Goal: Task Accomplishment & Management: Manage account settings

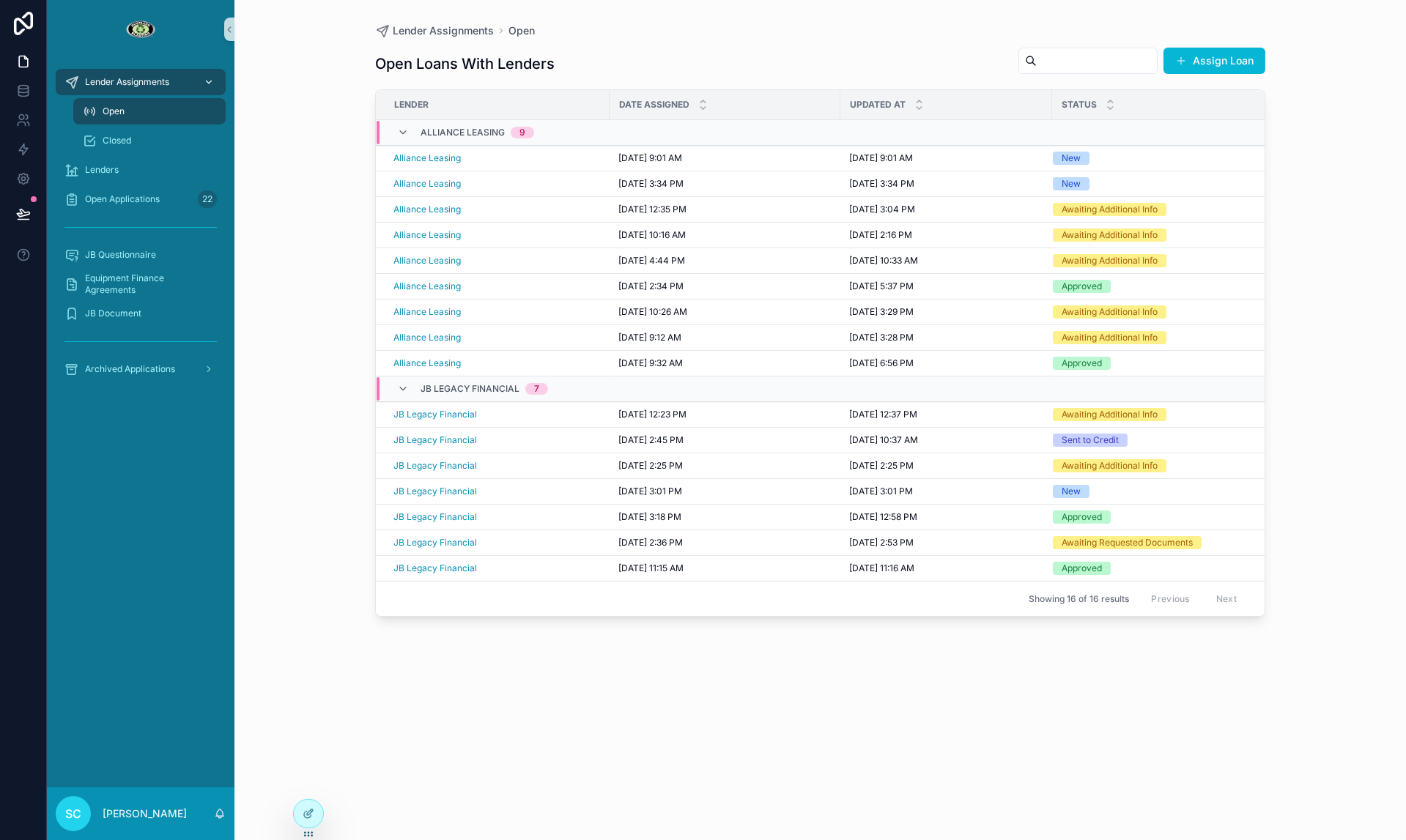
click at [120, 83] on span "Lender Assignments" at bounding box center [127, 81] width 84 height 12
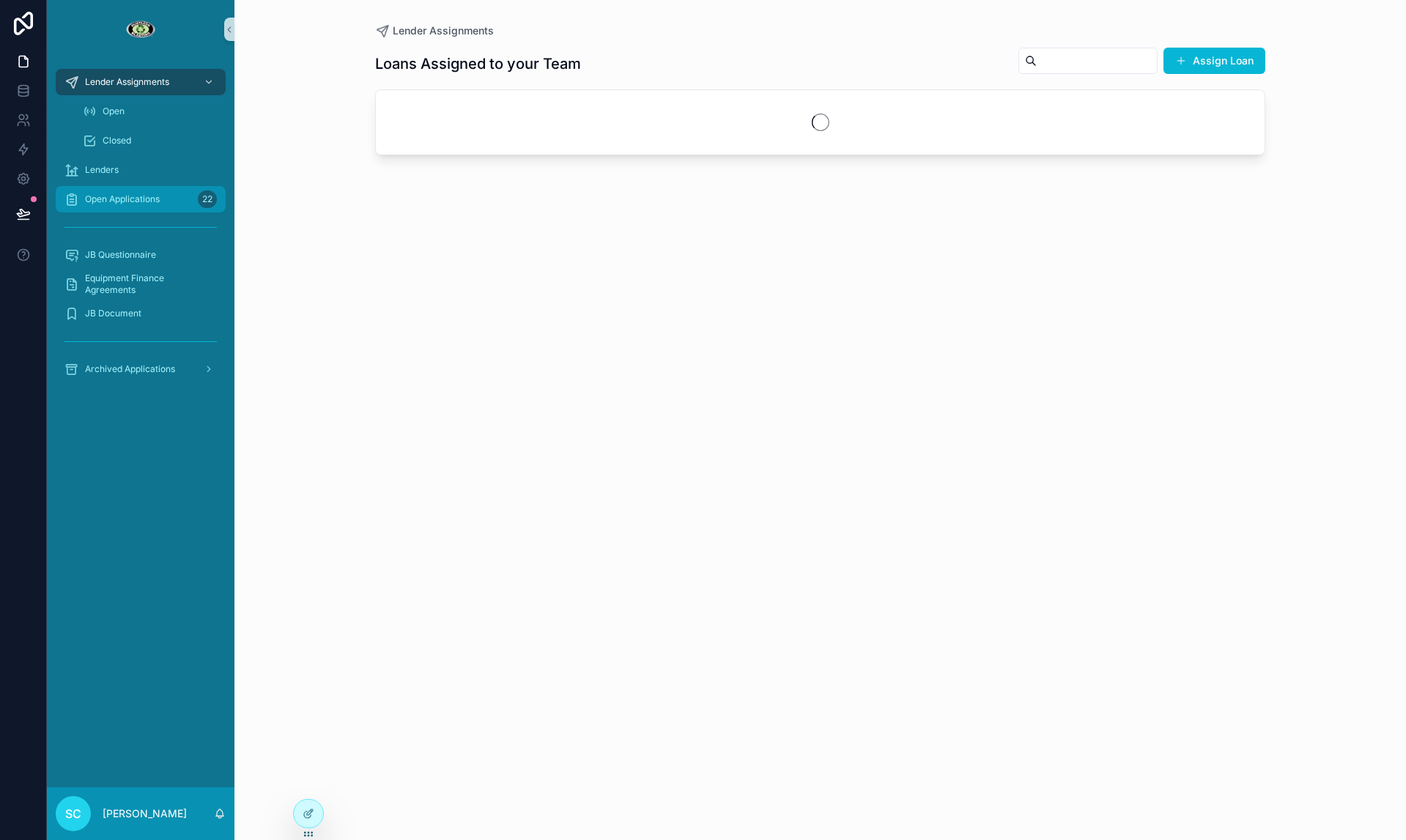
click at [140, 191] on div "Open Applications 22" at bounding box center [140, 199] width 153 height 23
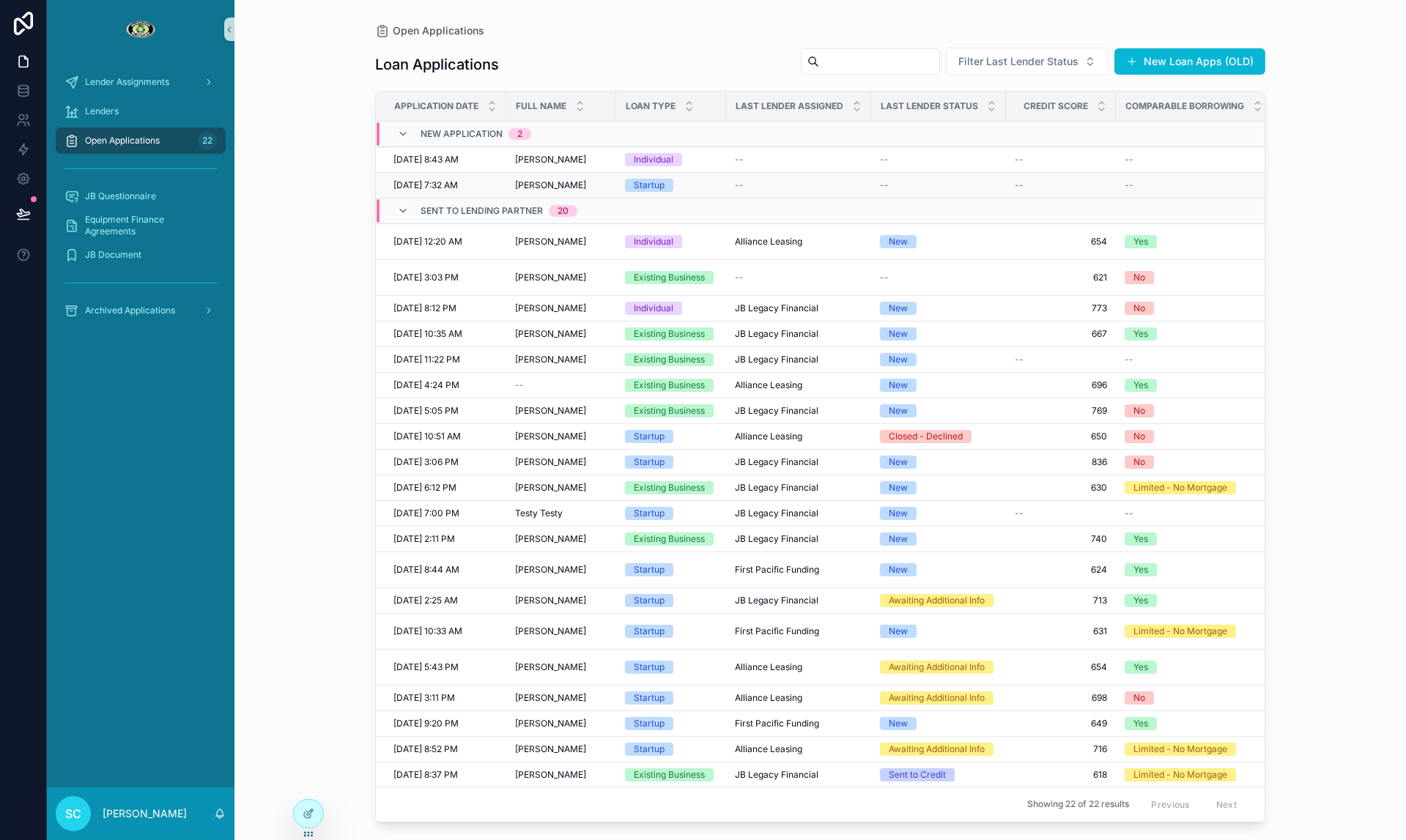
click at [600, 186] on div "[PERSON_NAME] [PERSON_NAME]" at bounding box center [561, 185] width 92 height 12
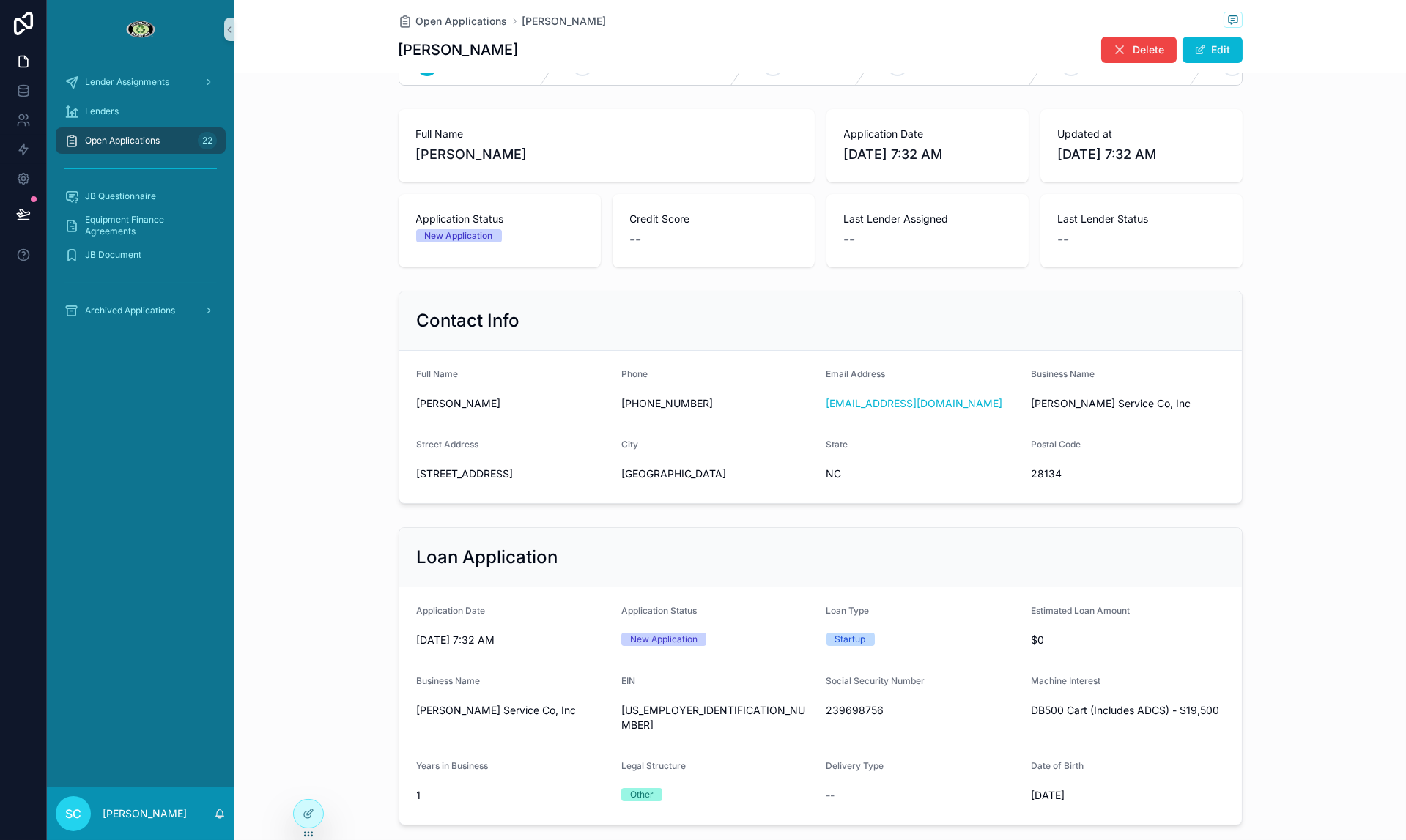
scroll to position [27, 0]
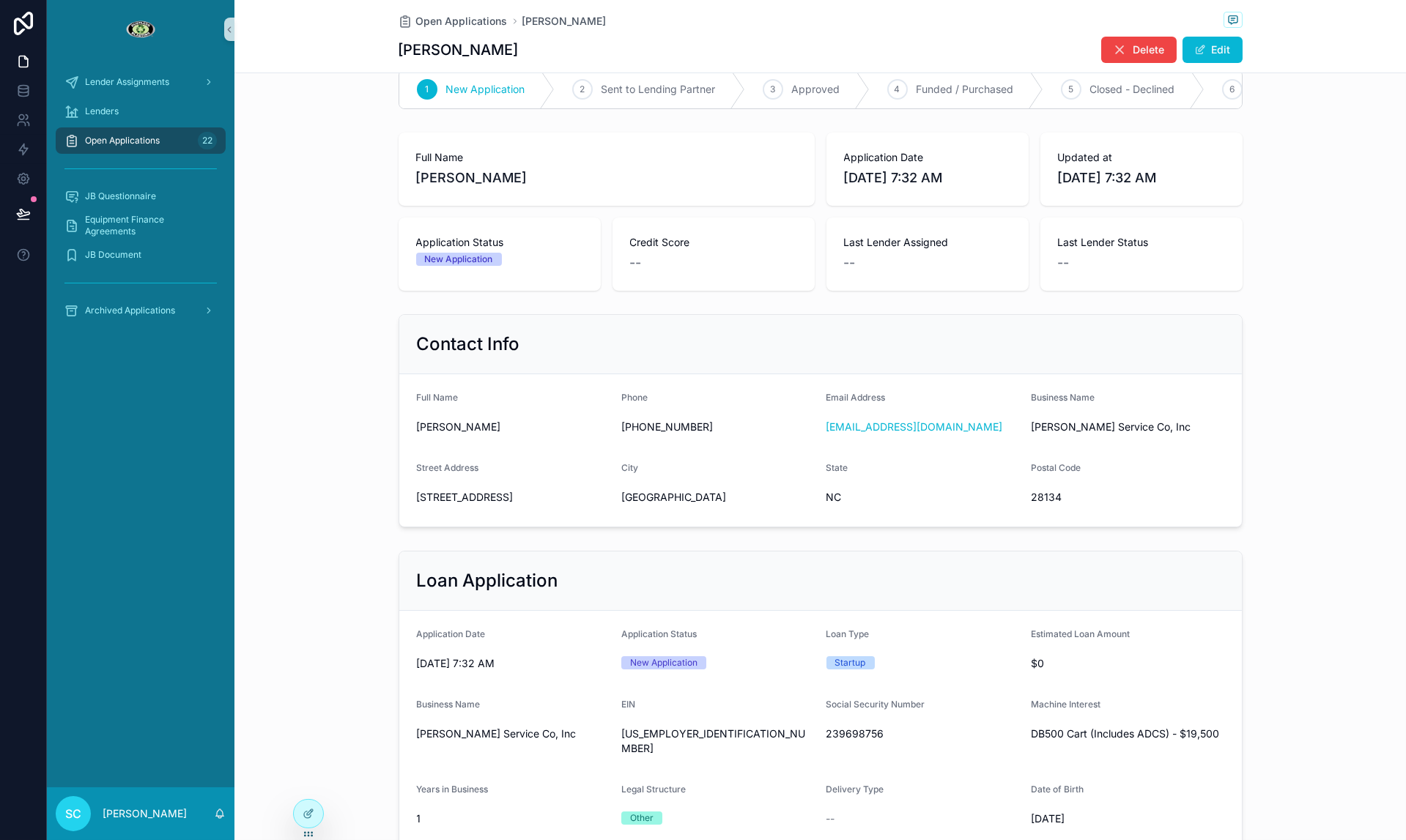
click at [480, 427] on span "[PERSON_NAME]" at bounding box center [514, 427] width 194 height 15
copy span "[PERSON_NAME]"
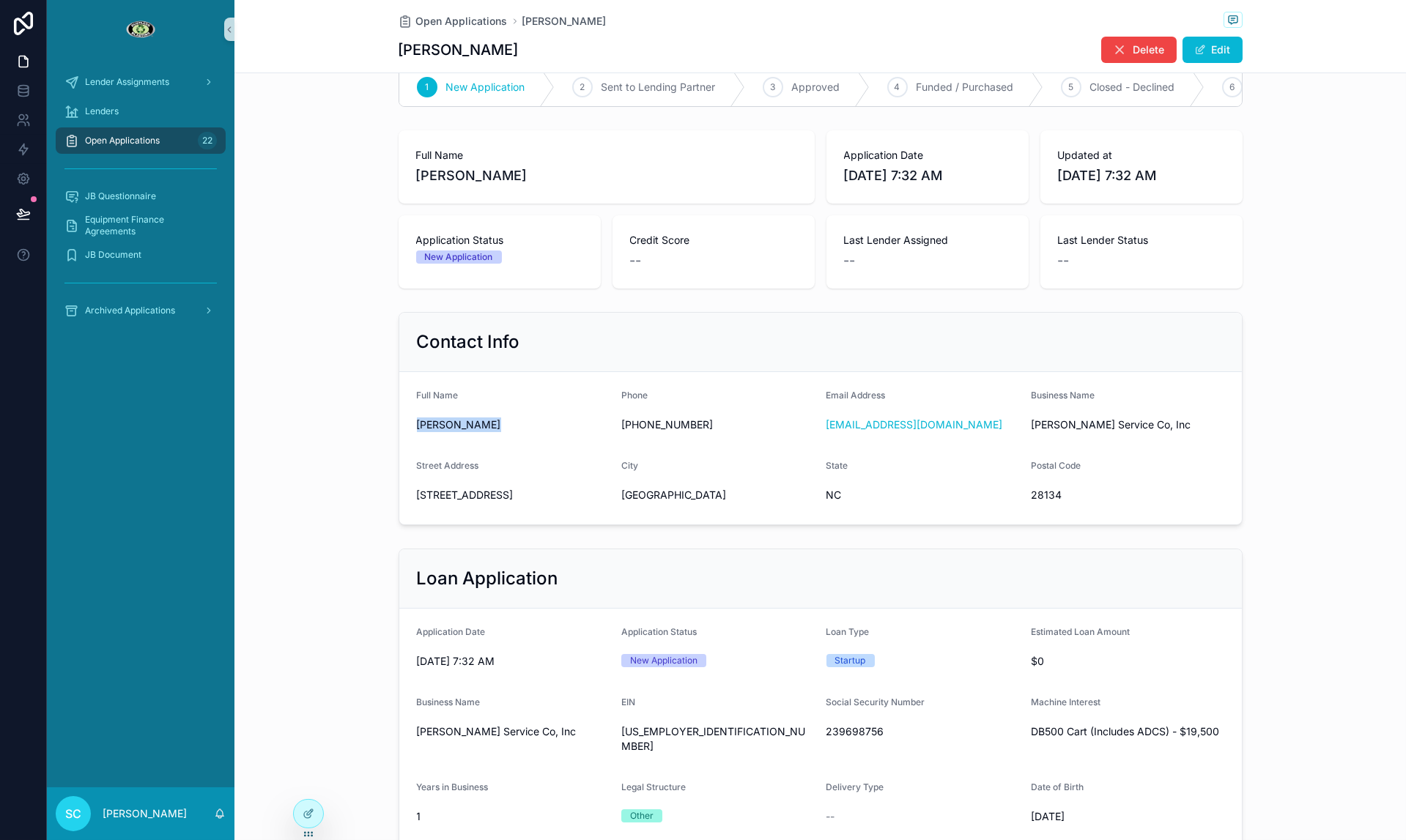
click at [492, 500] on span "[STREET_ADDRESS]" at bounding box center [514, 495] width 194 height 15
copy span "[STREET_ADDRESS]"
click at [839, 498] on span "NC" at bounding box center [923, 495] width 194 height 15
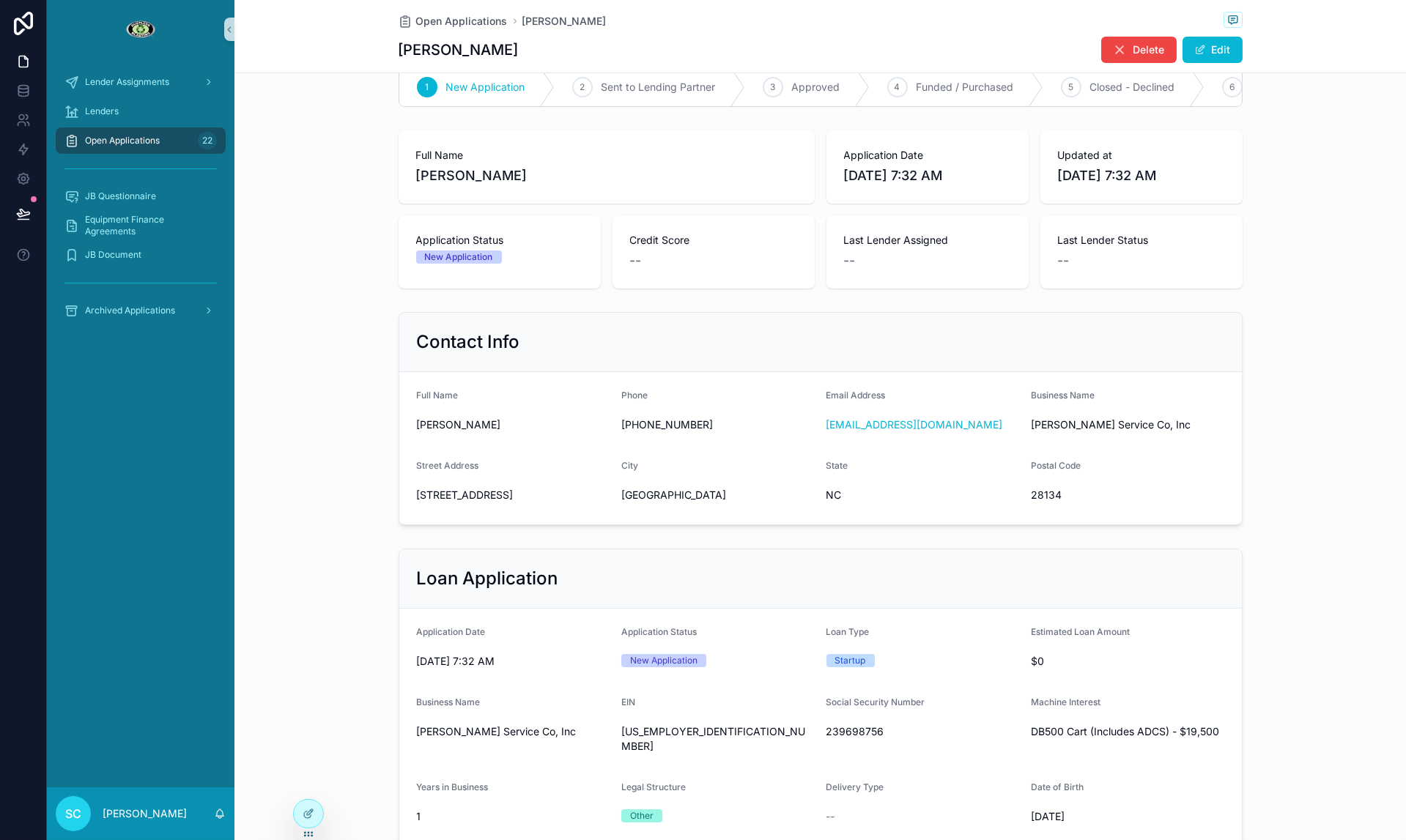
click at [839, 498] on span "NC" at bounding box center [923, 495] width 194 height 15
click at [679, 496] on span "[GEOGRAPHIC_DATA]" at bounding box center [718, 495] width 194 height 15
click at [659, 496] on span "[GEOGRAPHIC_DATA]" at bounding box center [718, 495] width 194 height 15
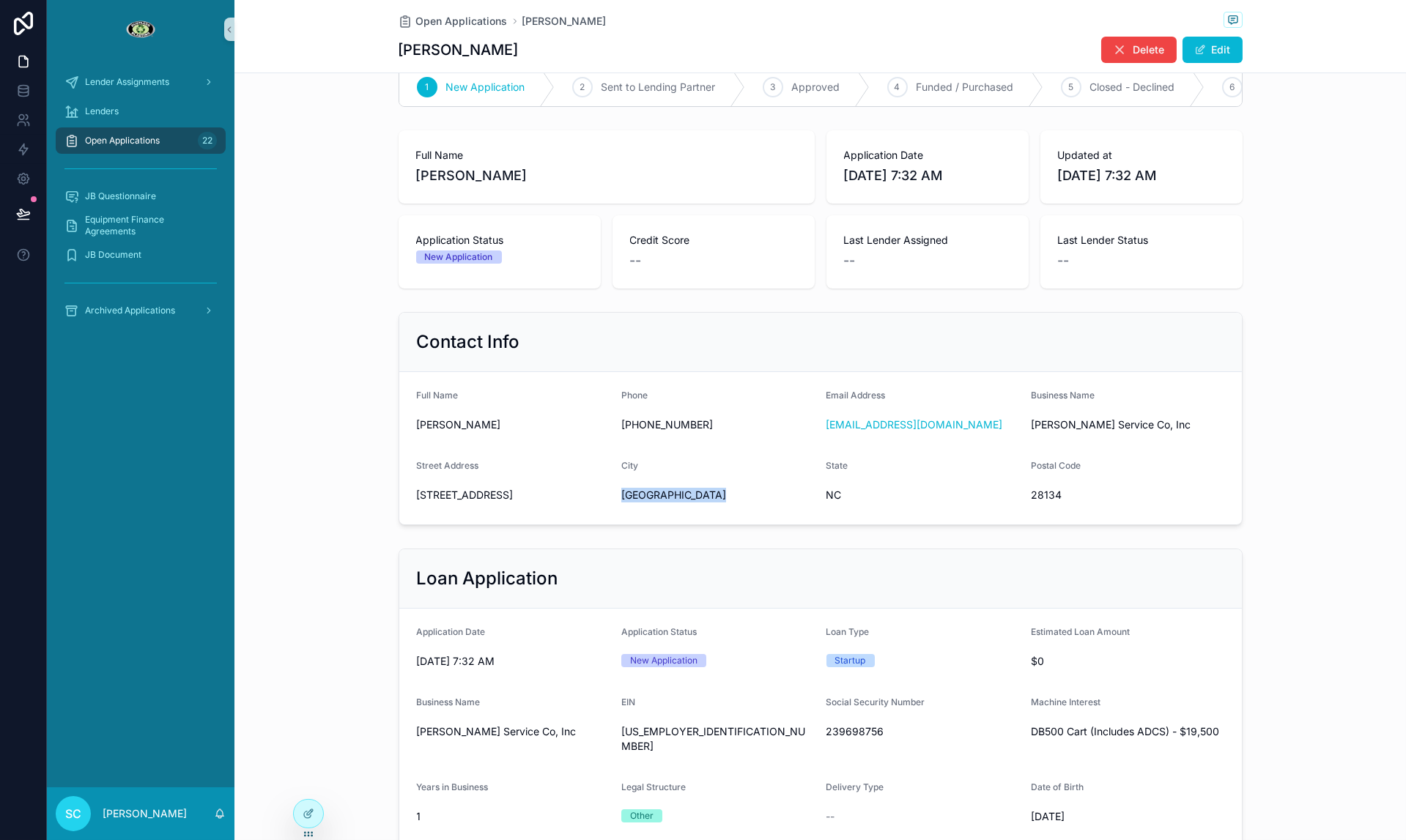
copy span "[GEOGRAPHIC_DATA]"
drag, startPoint x: 1014, startPoint y: 491, endPoint x: 1022, endPoint y: 495, distance: 8.9
click at [1017, 492] on span "NC" at bounding box center [923, 495] width 194 height 15
click at [1022, 495] on form "Full Name [PERSON_NAME] Phone [PHONE_NUMBER] Email Address [EMAIL_ADDRESS][DOMA…" at bounding box center [821, 448] width 843 height 153
click at [1031, 495] on span "28134" at bounding box center [1128, 495] width 194 height 15
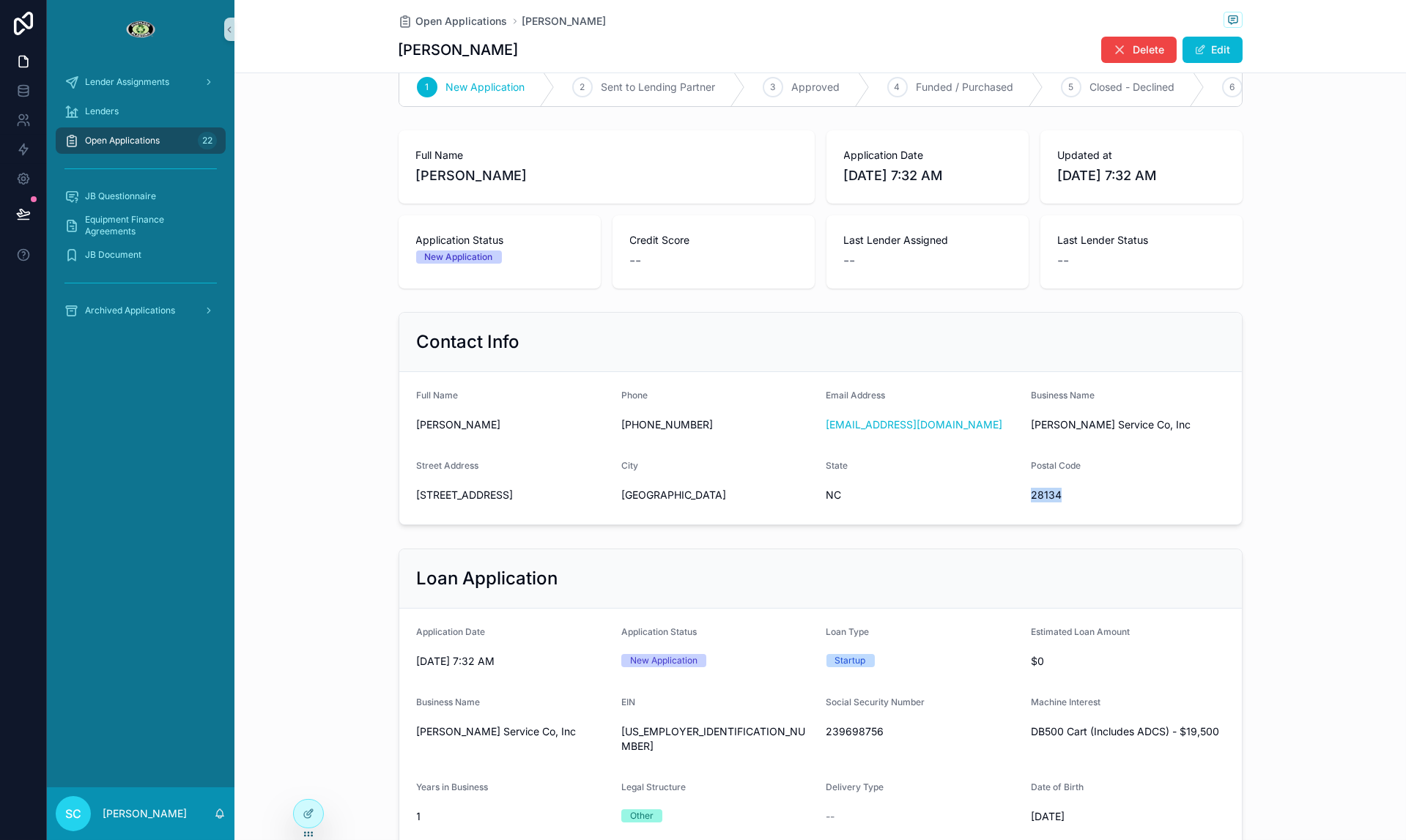
click at [1031, 495] on span "28134" at bounding box center [1128, 495] width 194 height 15
copy span "28134"
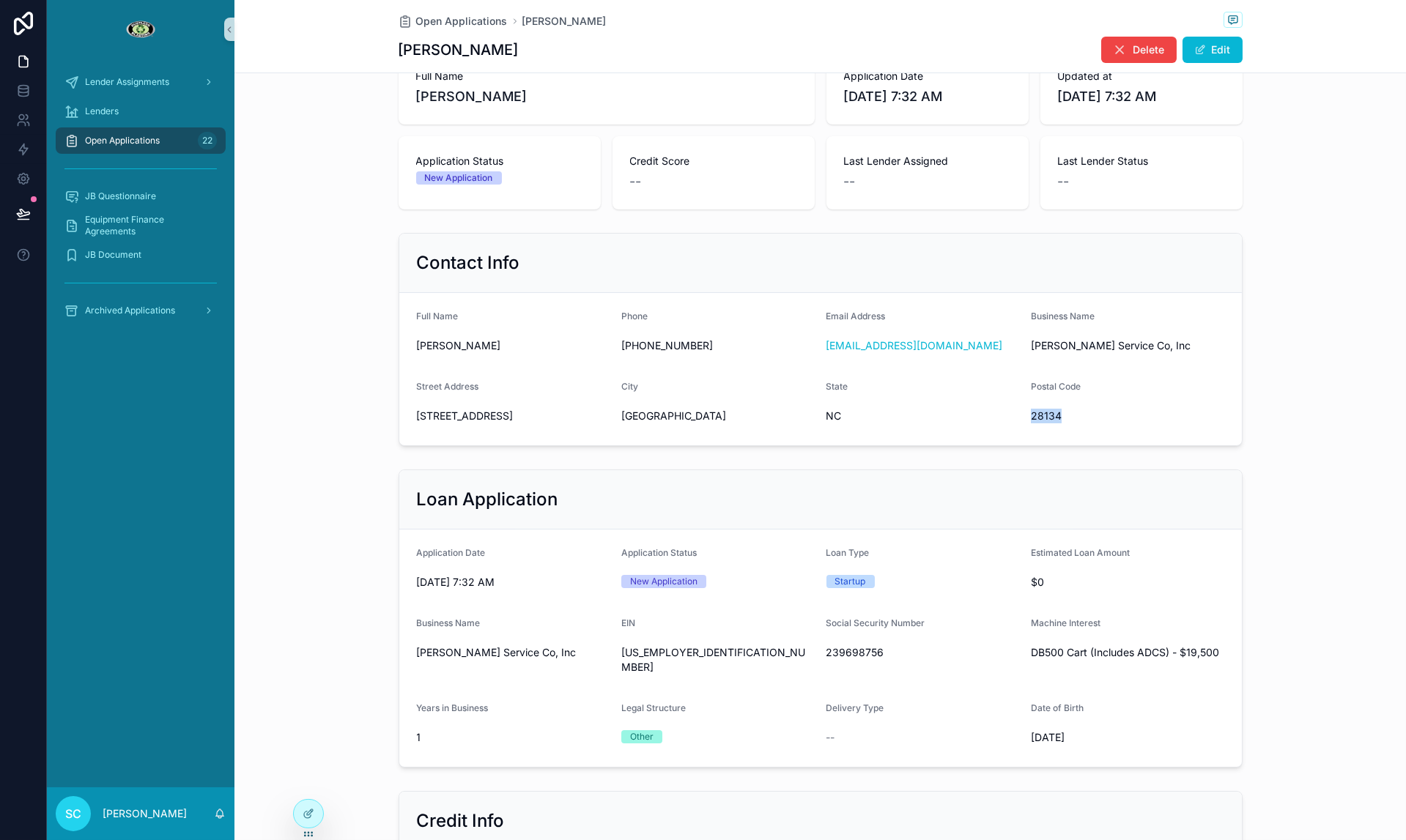
scroll to position [215, 0]
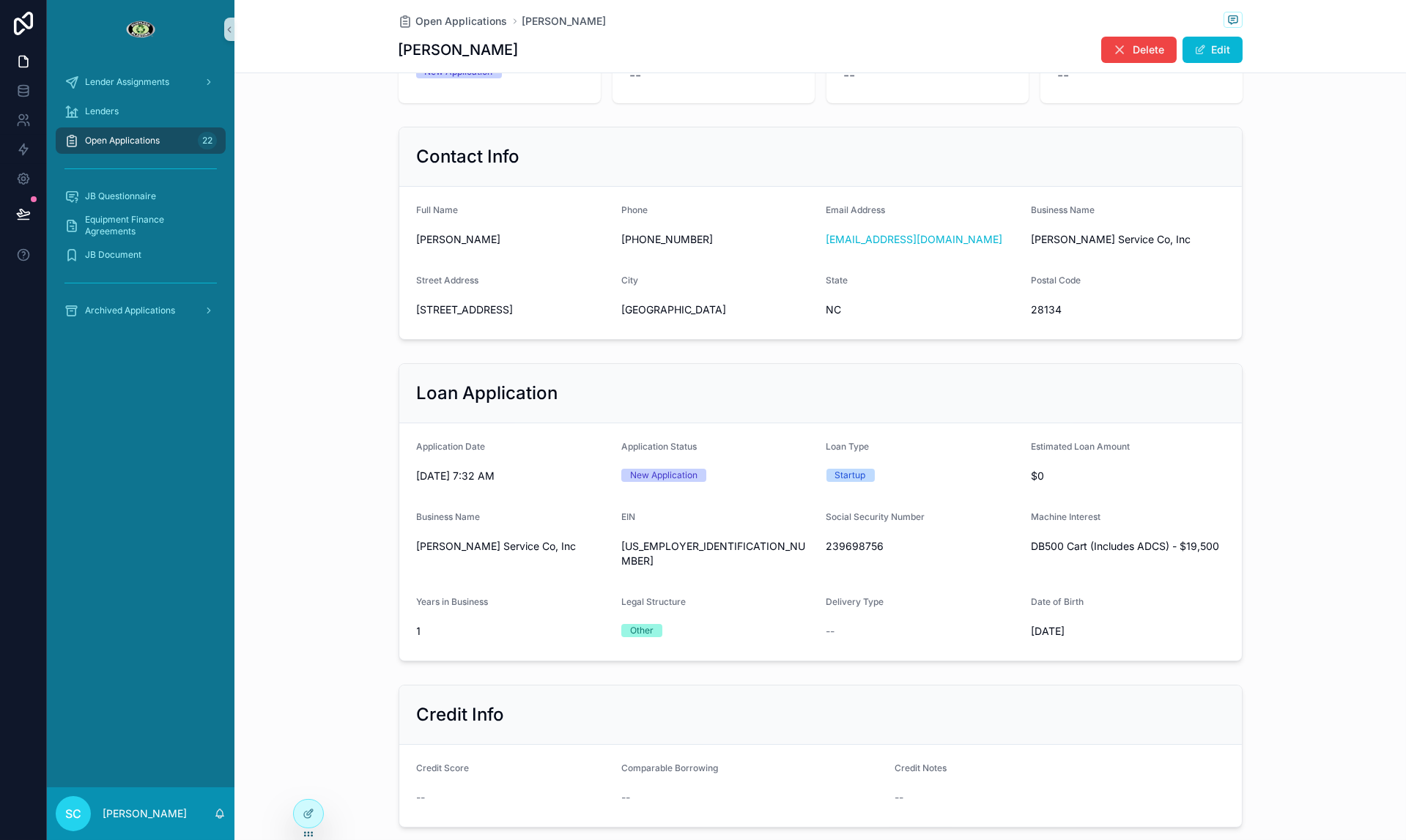
click at [847, 545] on span "239698756" at bounding box center [923, 546] width 194 height 15
copy span "239698756"
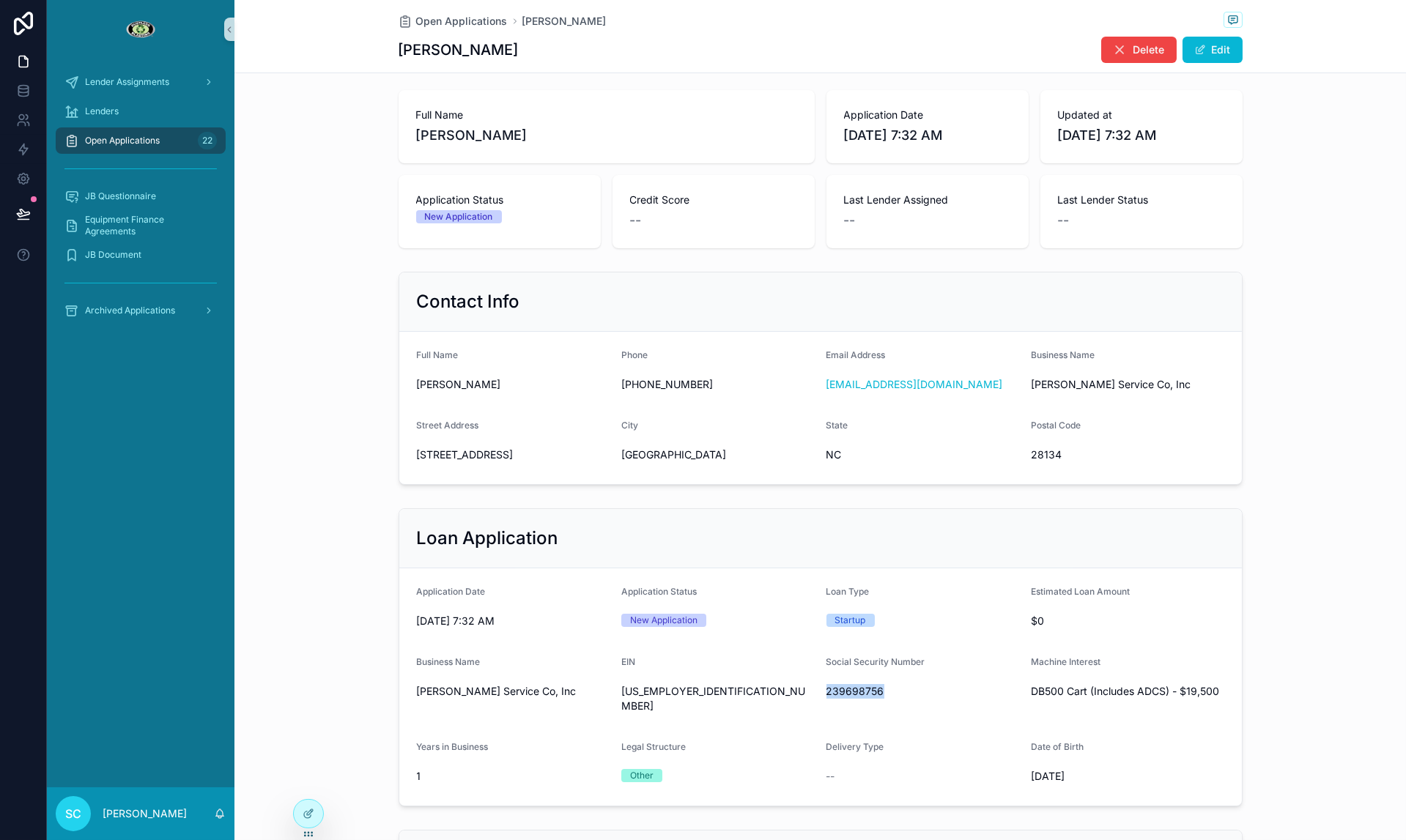
scroll to position [0, 0]
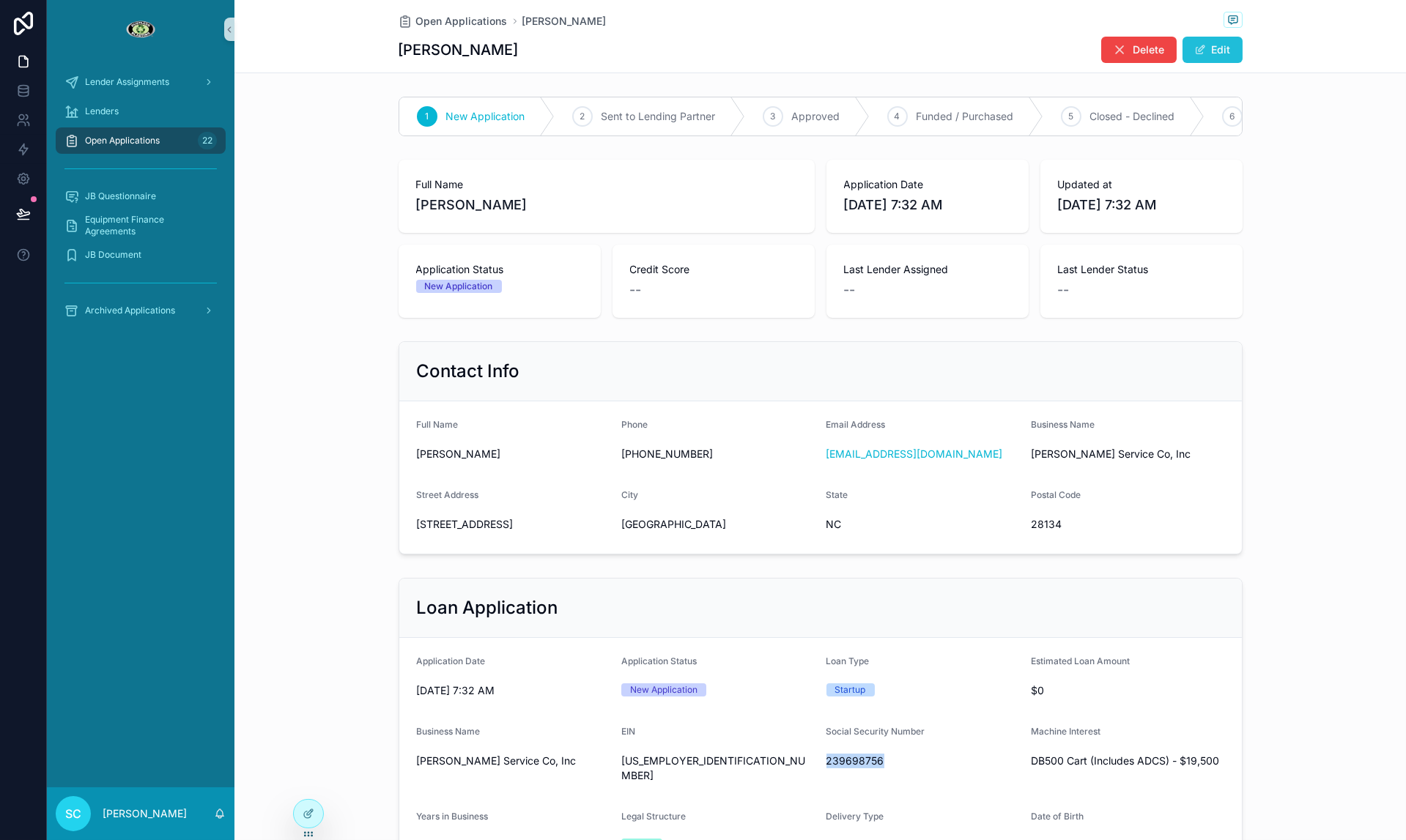
click at [1190, 56] on button "Edit" at bounding box center [1212, 49] width 60 height 27
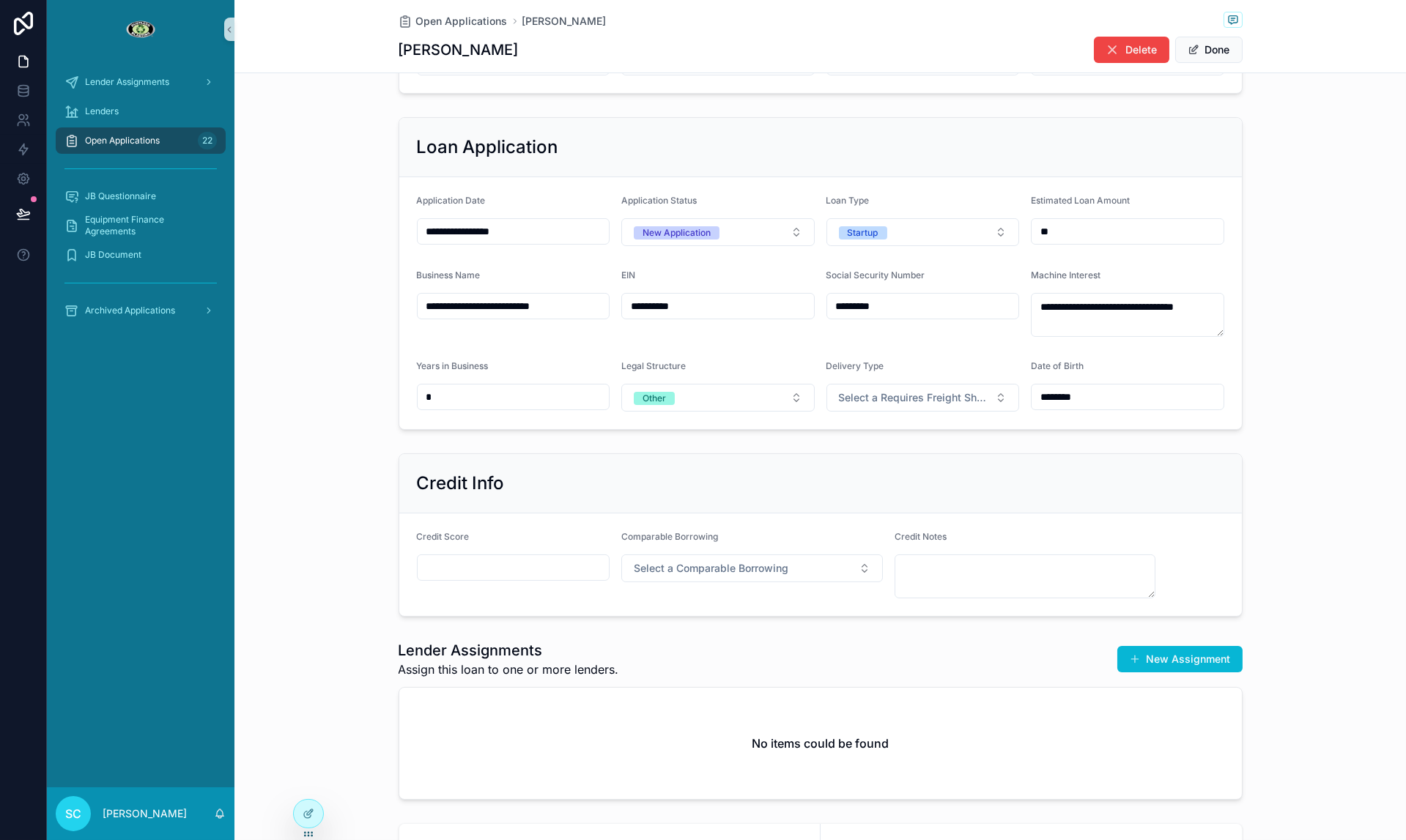
scroll to position [512, 0]
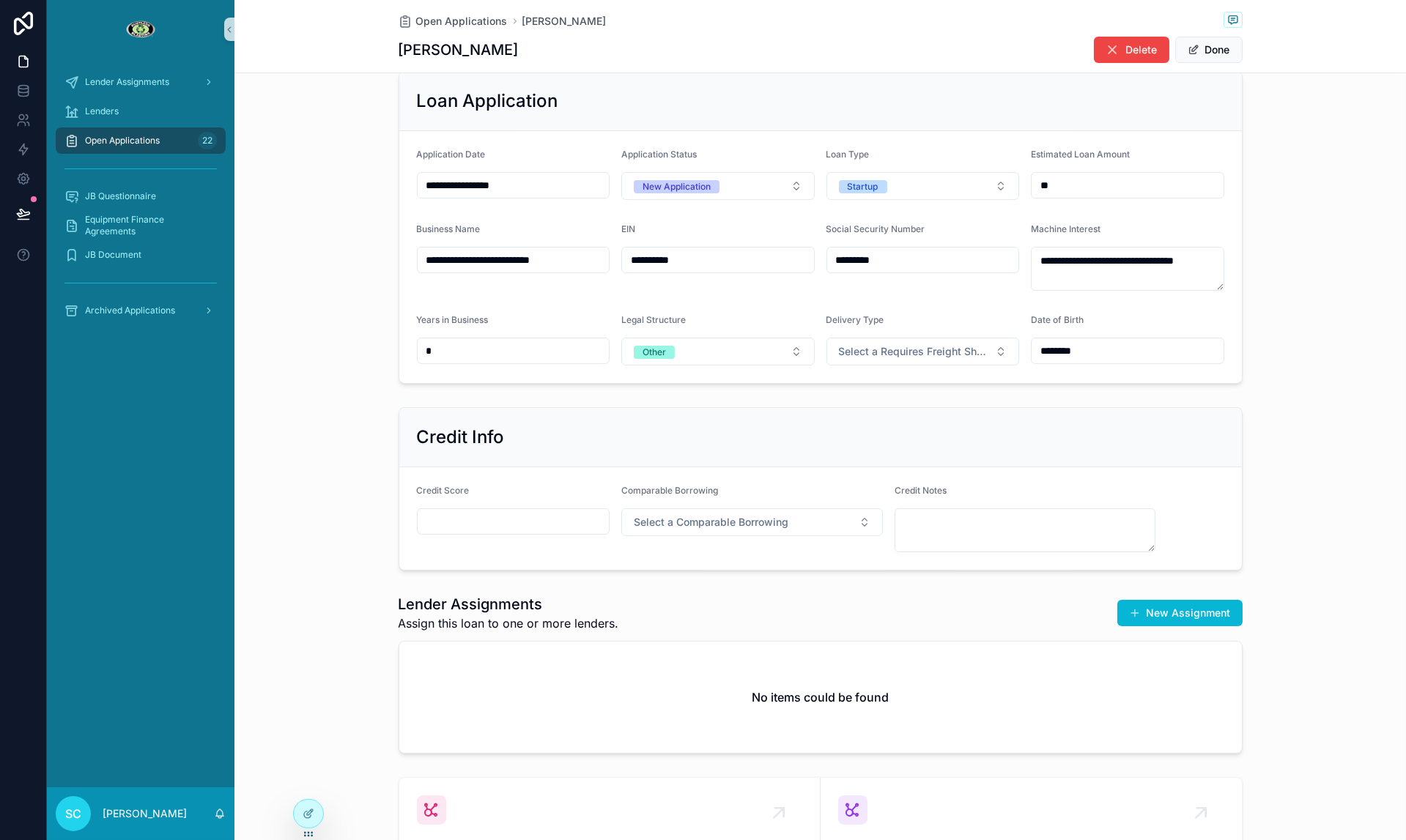
drag, startPoint x: 441, startPoint y: 537, endPoint x: 441, endPoint y: 530, distance: 7.0
click at [441, 536] on div "Credit Score" at bounding box center [514, 519] width 194 height 68
click at [441, 529] on input "scrollable content" at bounding box center [513, 521] width 192 height 20
paste input "***"
type input "***"
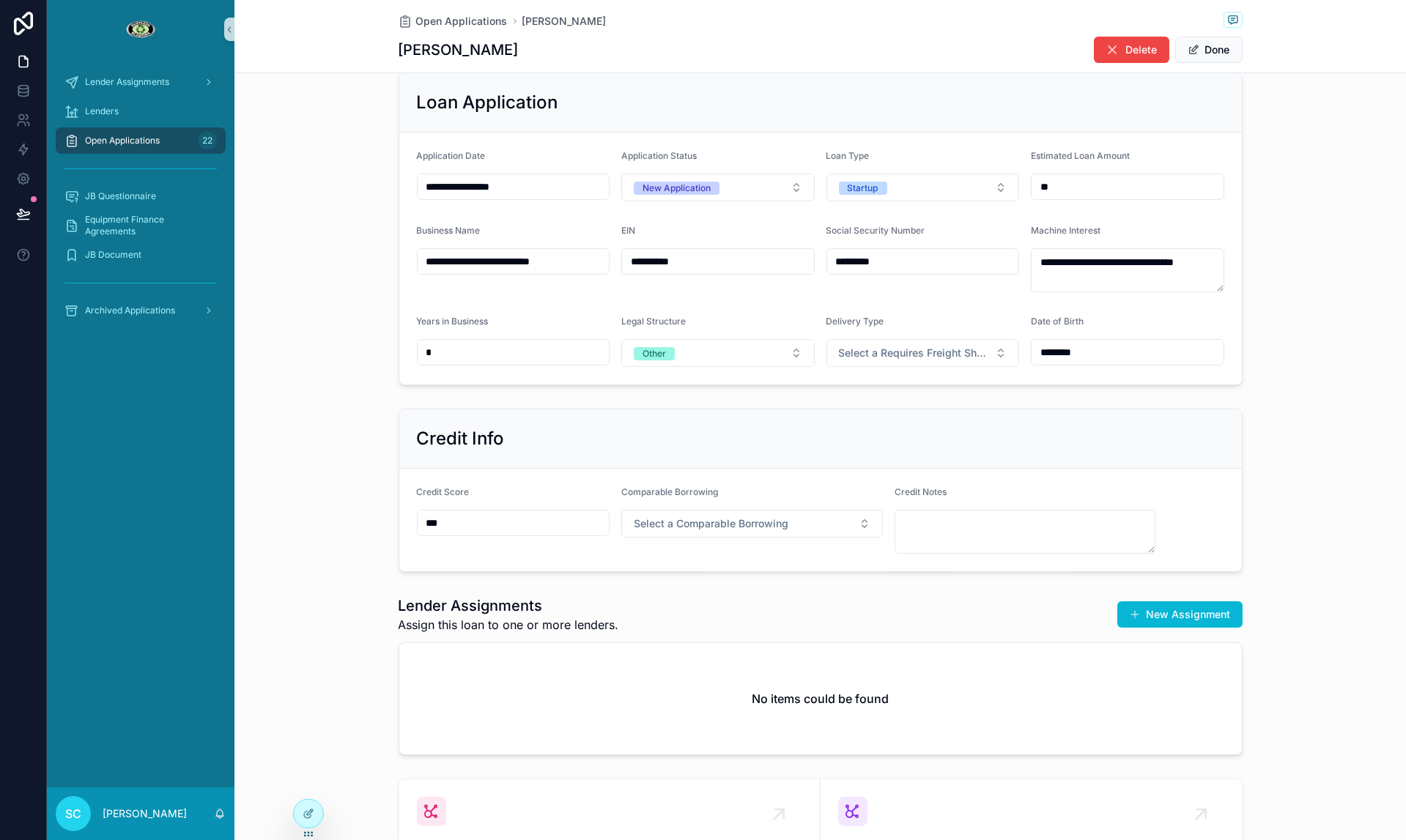
click at [732, 499] on div "Comparable Borrowing" at bounding box center [752, 495] width 262 height 18
click at [731, 520] on span "Select a Comparable Borrowing" at bounding box center [711, 523] width 155 height 15
drag, startPoint x: 719, startPoint y: 601, endPoint x: 718, endPoint y: 616, distance: 15.0
click at [718, 616] on div "Yes Limited - No Mortgage No" at bounding box center [751, 602] width 254 height 66
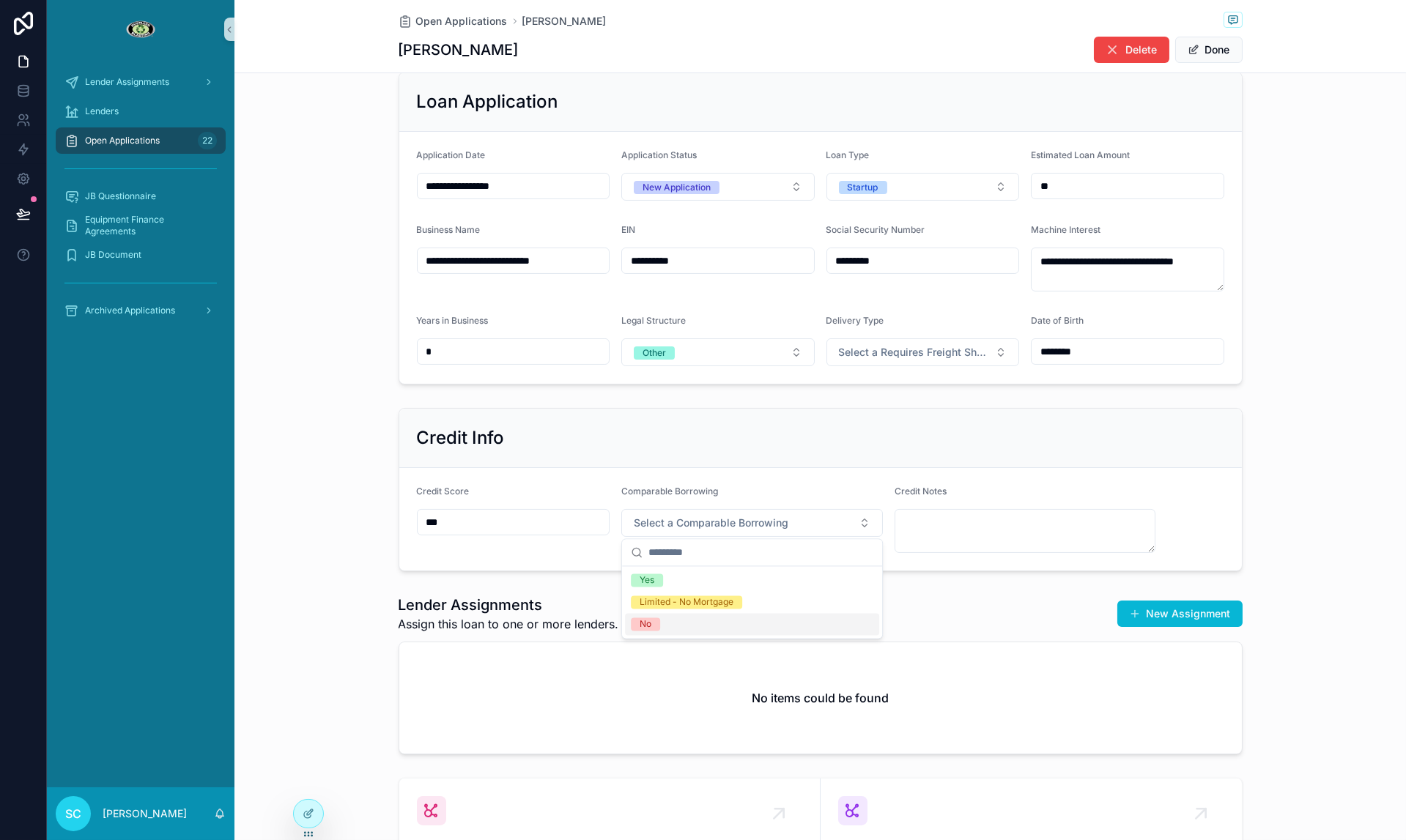
click at [722, 614] on div "No" at bounding box center [751, 624] width 254 height 22
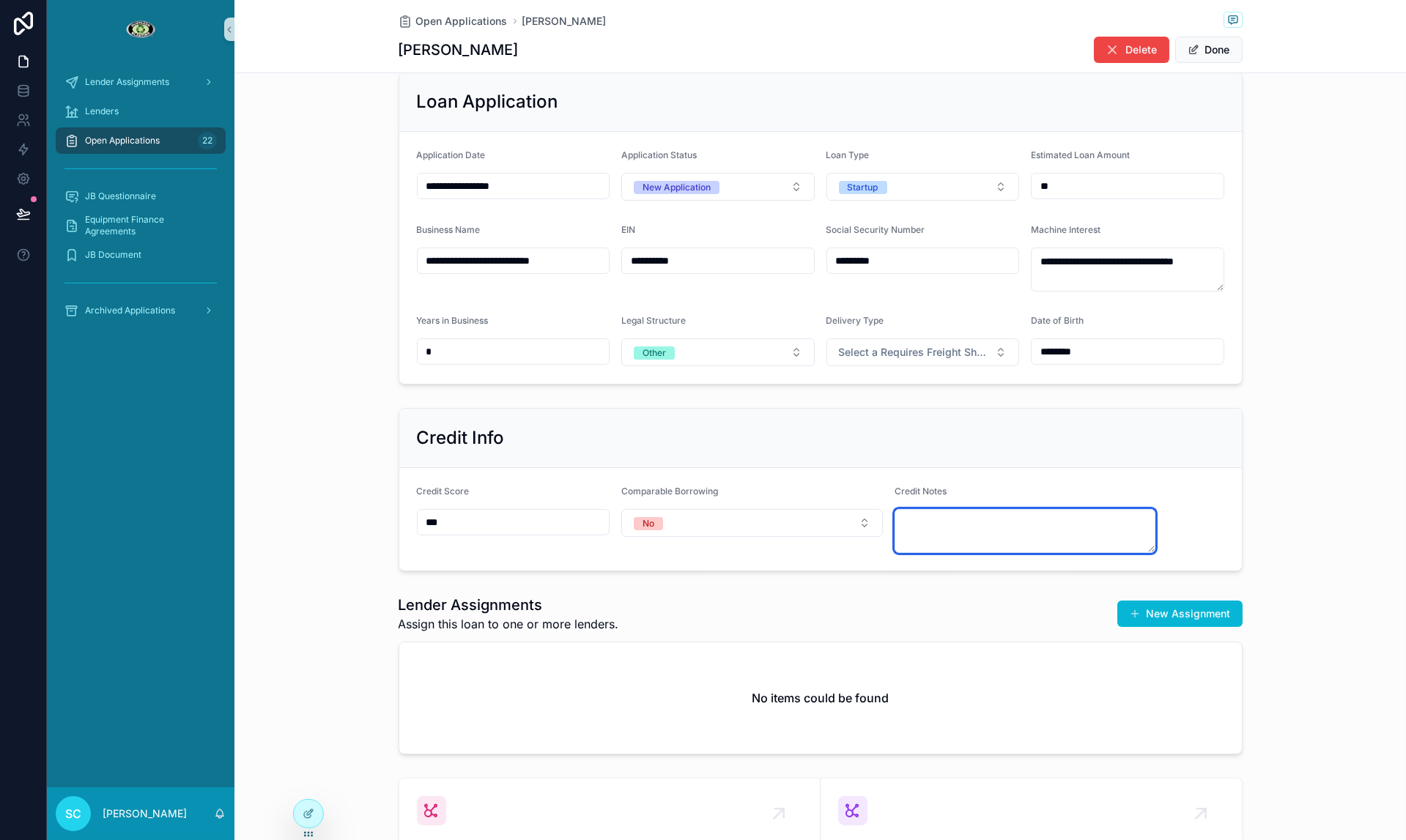
click at [1047, 529] on textarea "scrollable content" at bounding box center [1025, 531] width 262 height 44
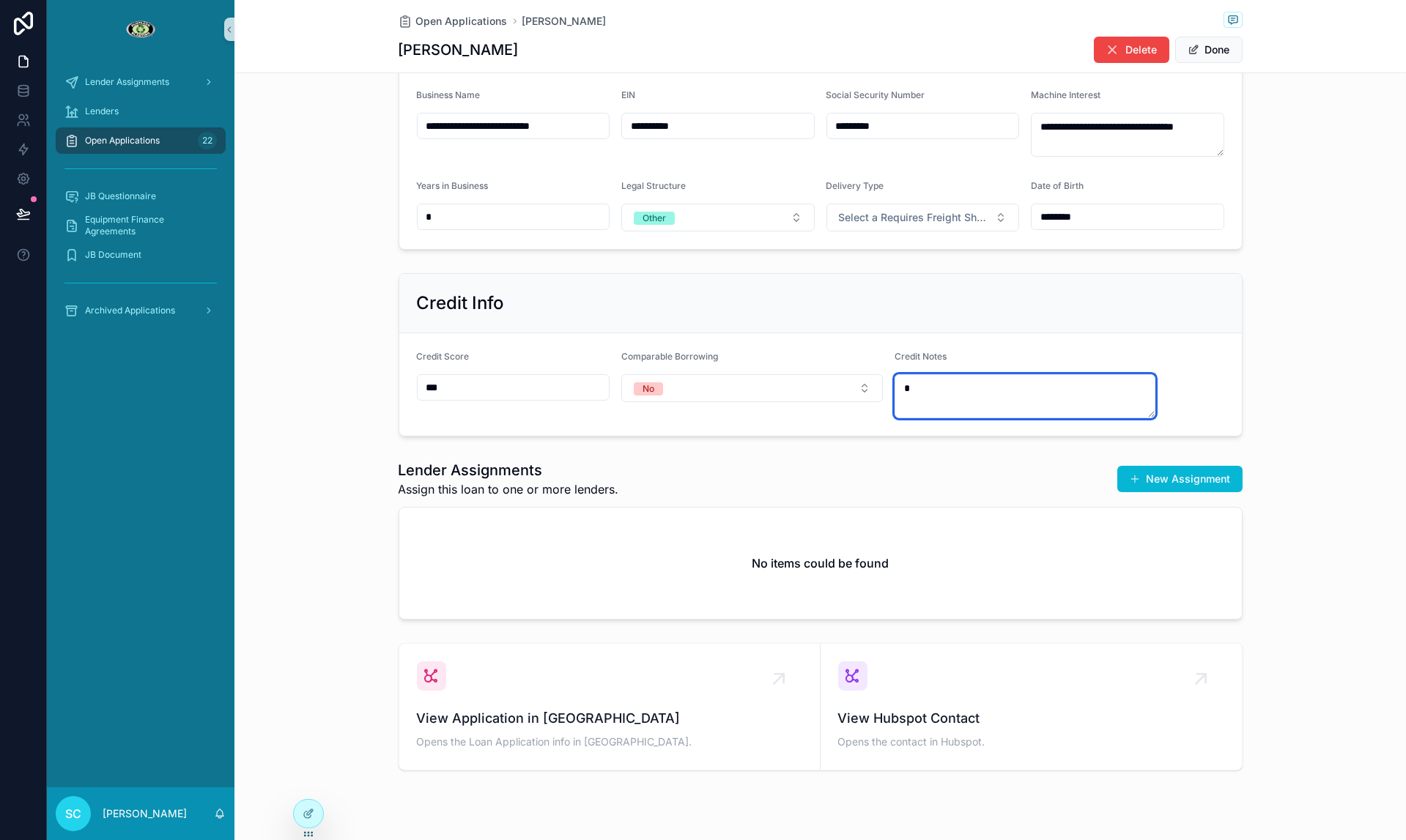
scroll to position [664, 0]
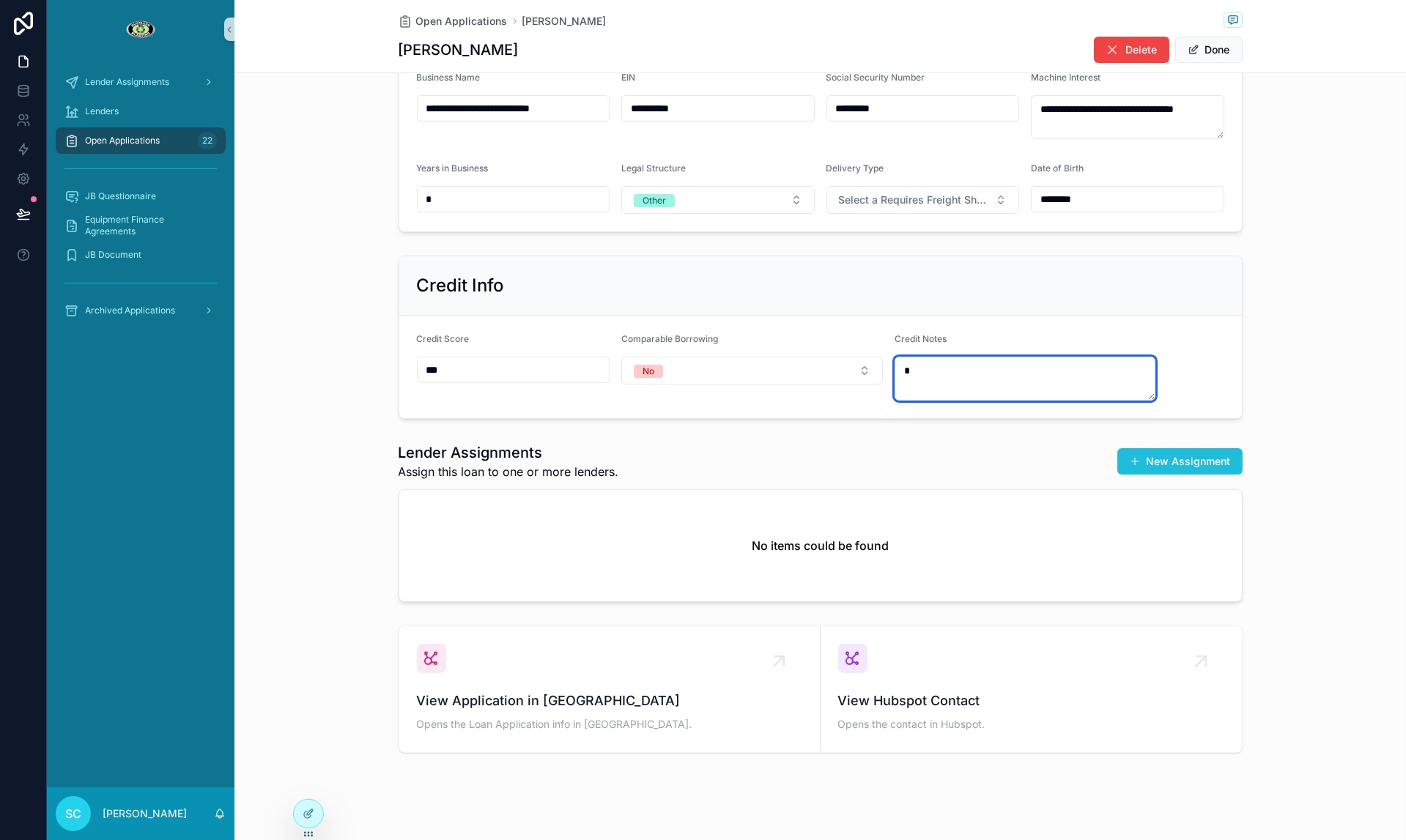
type textarea "*"
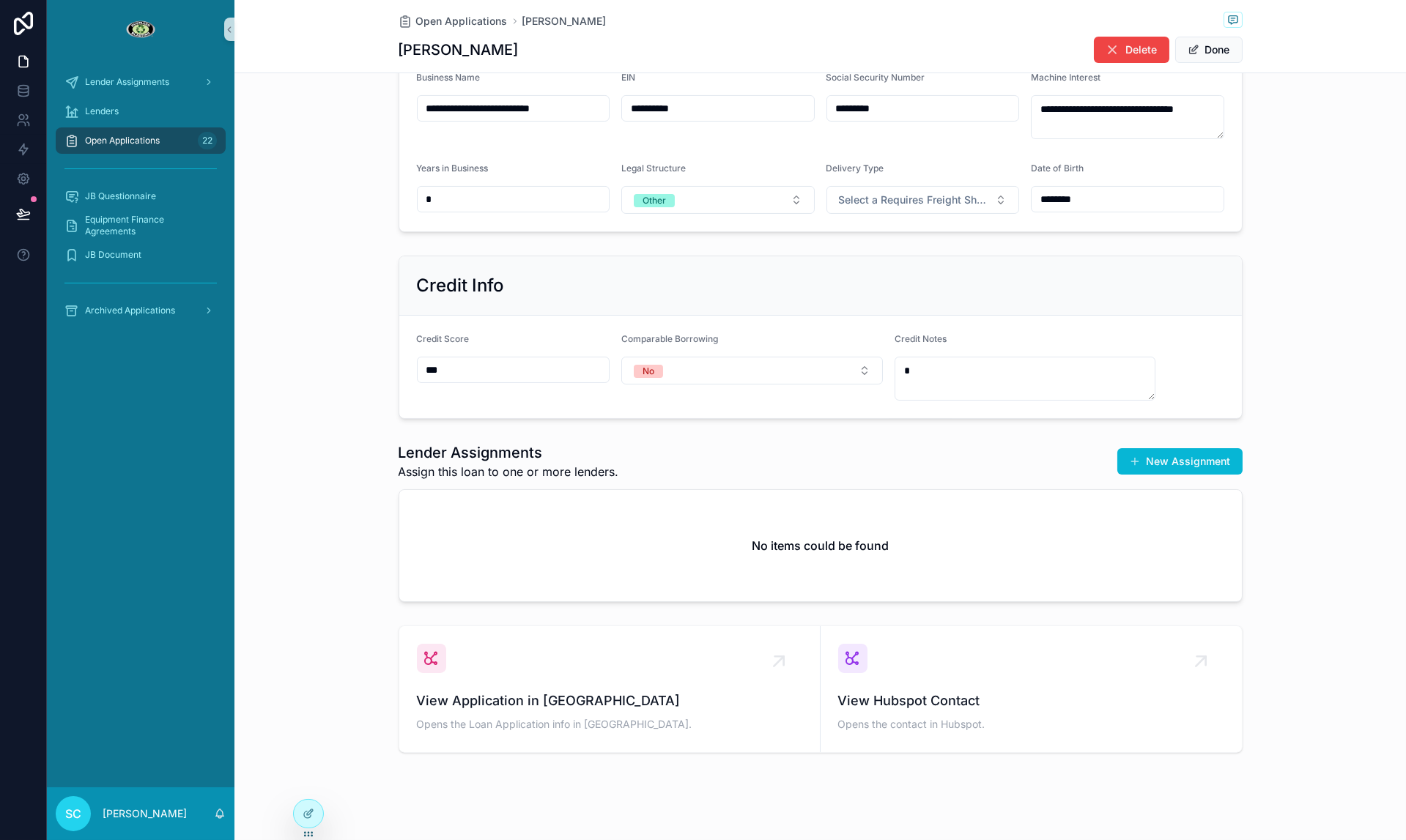
click at [1228, 471] on button "New Assignment" at bounding box center [1179, 462] width 125 height 27
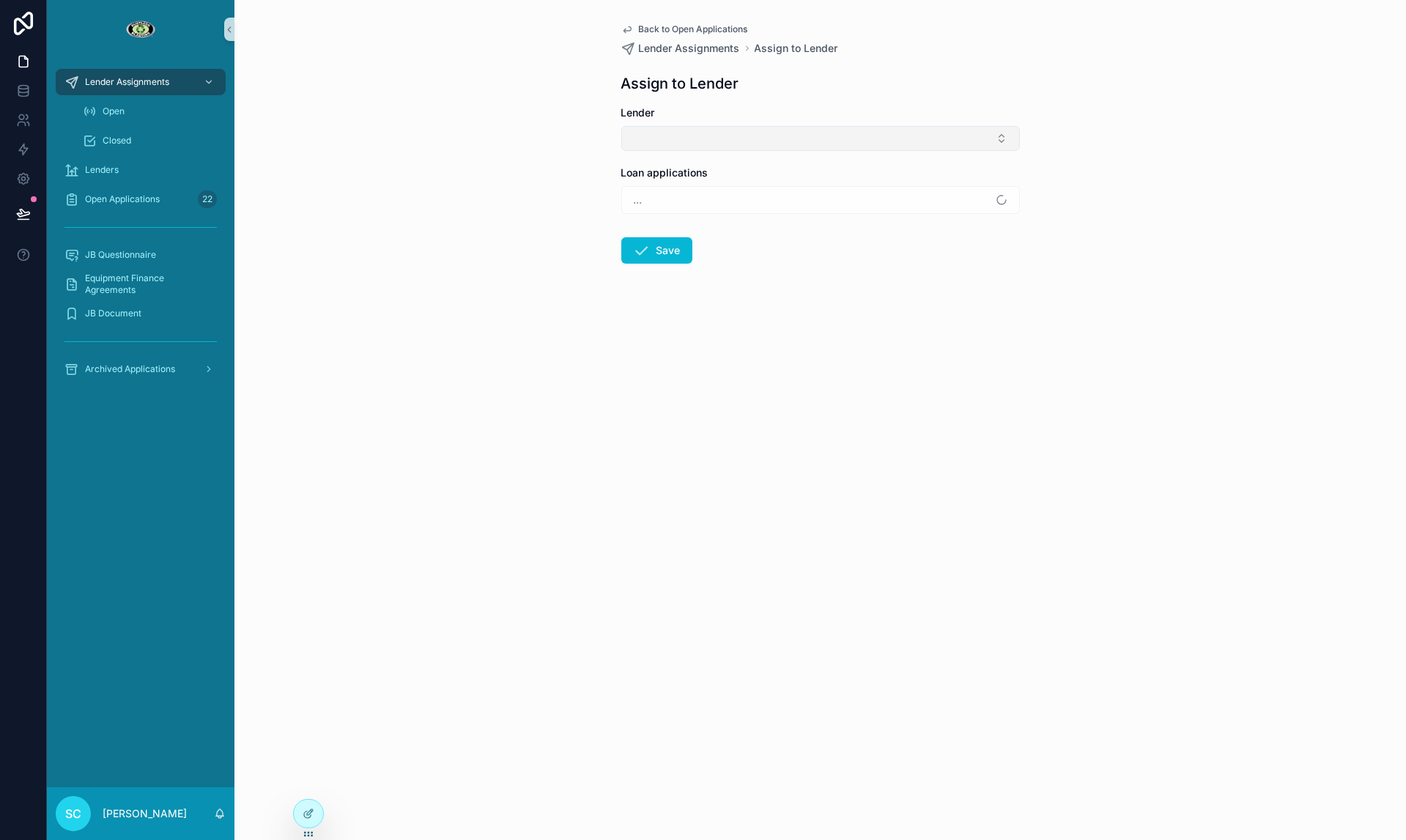
click at [660, 134] on button "Select Button" at bounding box center [821, 138] width 399 height 25
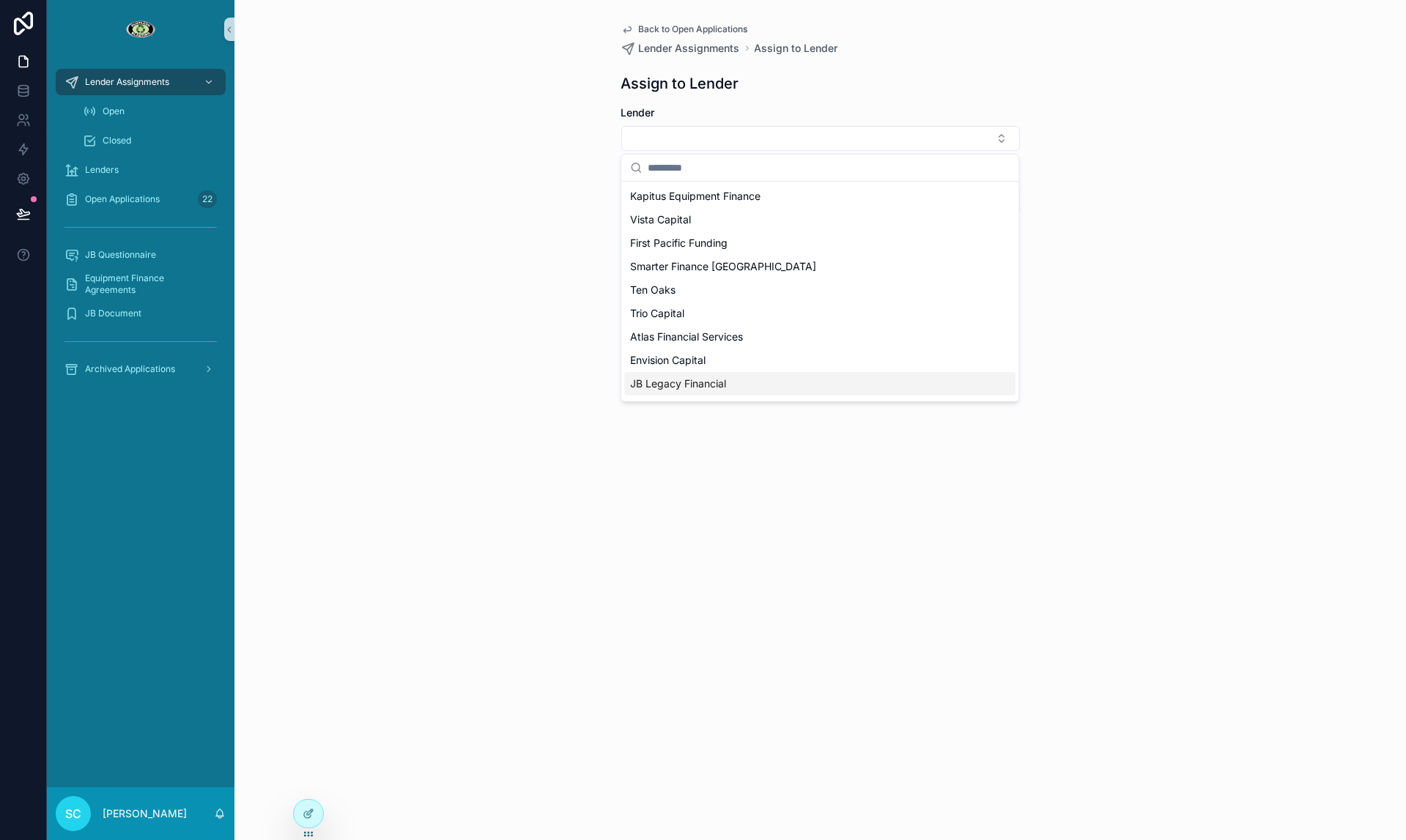
click at [713, 385] on span "JB Legacy Financial" at bounding box center [678, 384] width 96 height 15
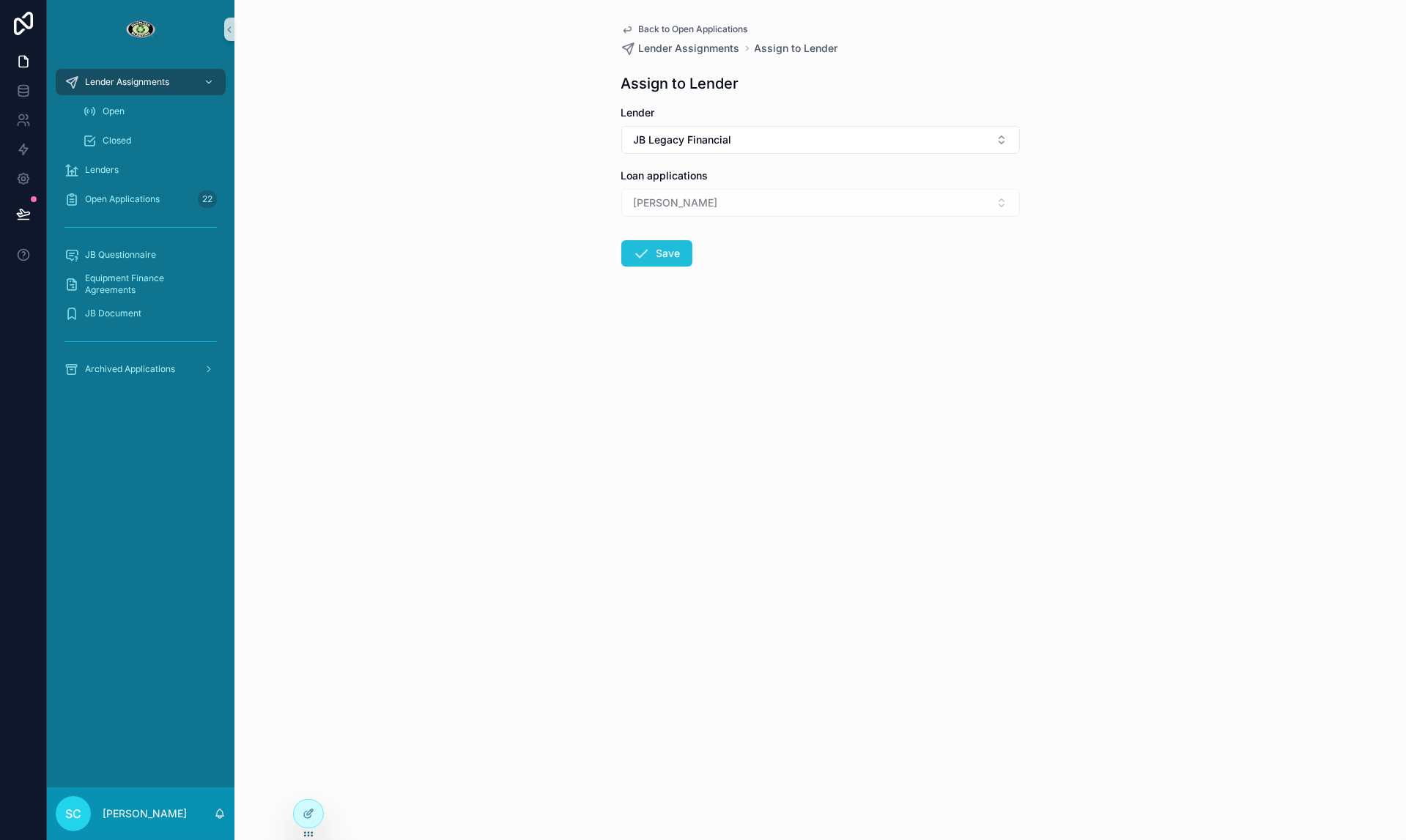
click at [647, 246] on icon "scrollable content" at bounding box center [642, 253] width 18 height 18
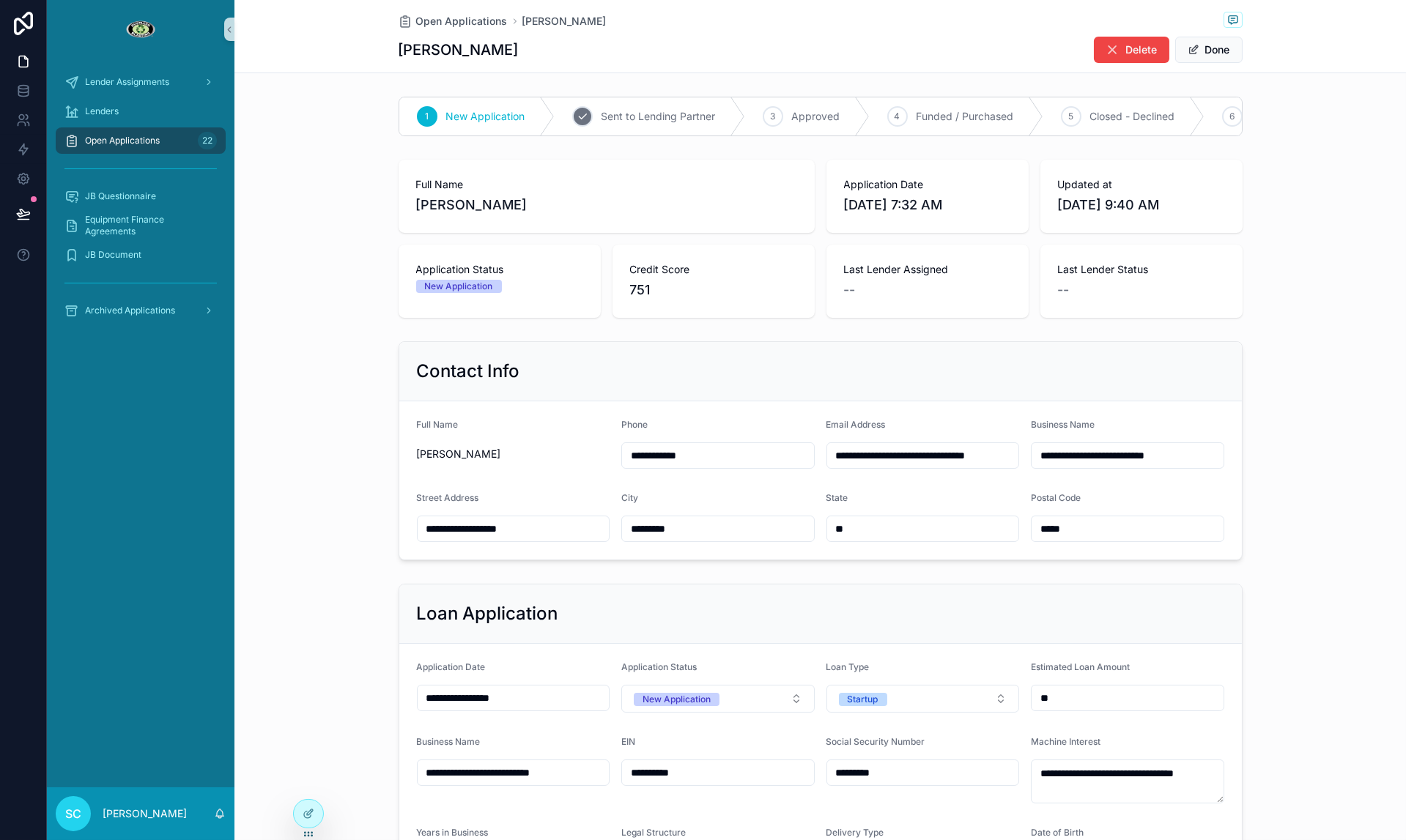
click at [663, 123] on span "Sent to Lending Partner" at bounding box center [659, 116] width 115 height 15
drag, startPoint x: 546, startPoint y: 211, endPoint x: 422, endPoint y: 207, distance: 124.1
click at [412, 209] on div "Full Name [PERSON_NAME]" at bounding box center [607, 196] width 416 height 73
copy span "[PERSON_NAME]"
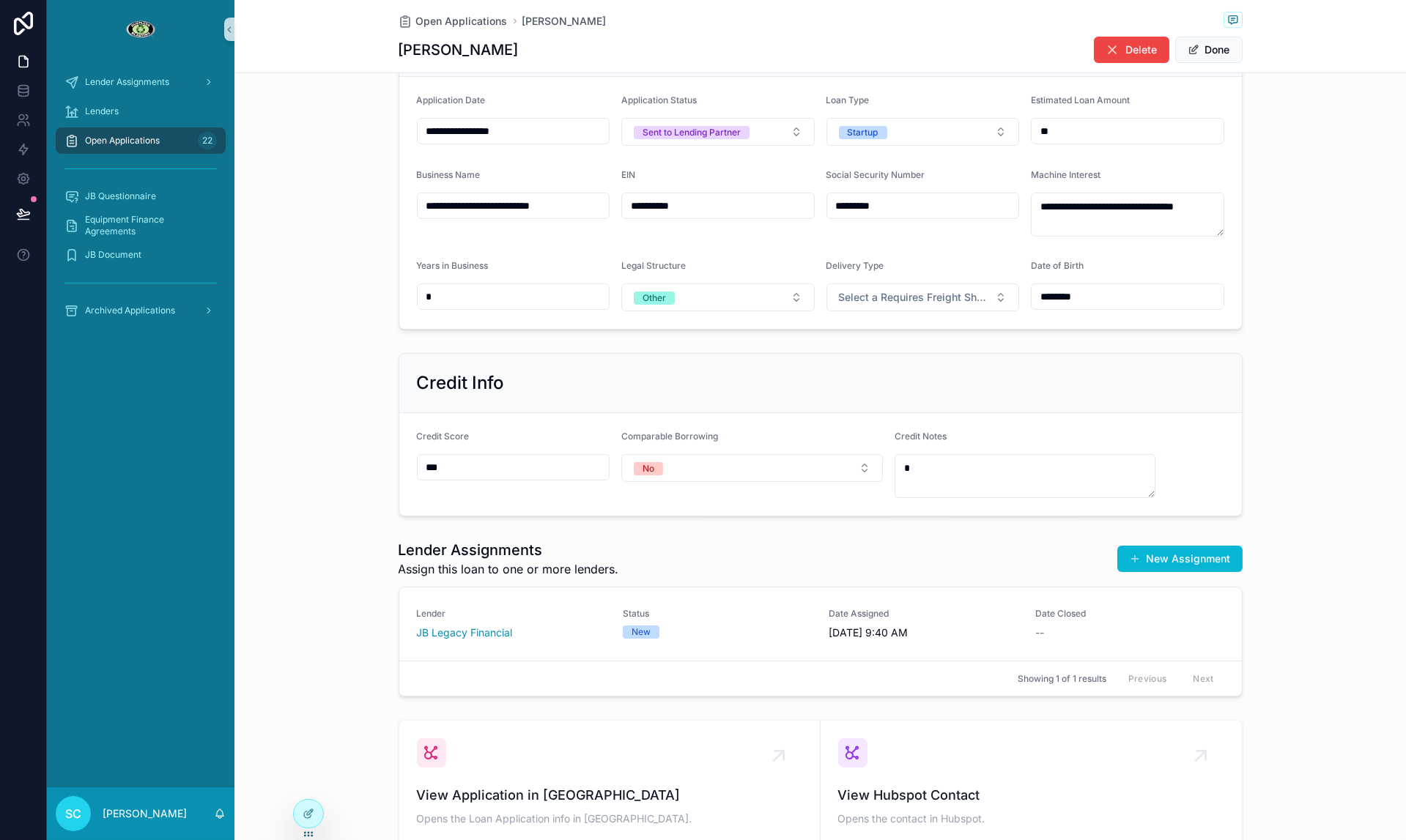
scroll to position [671, 0]
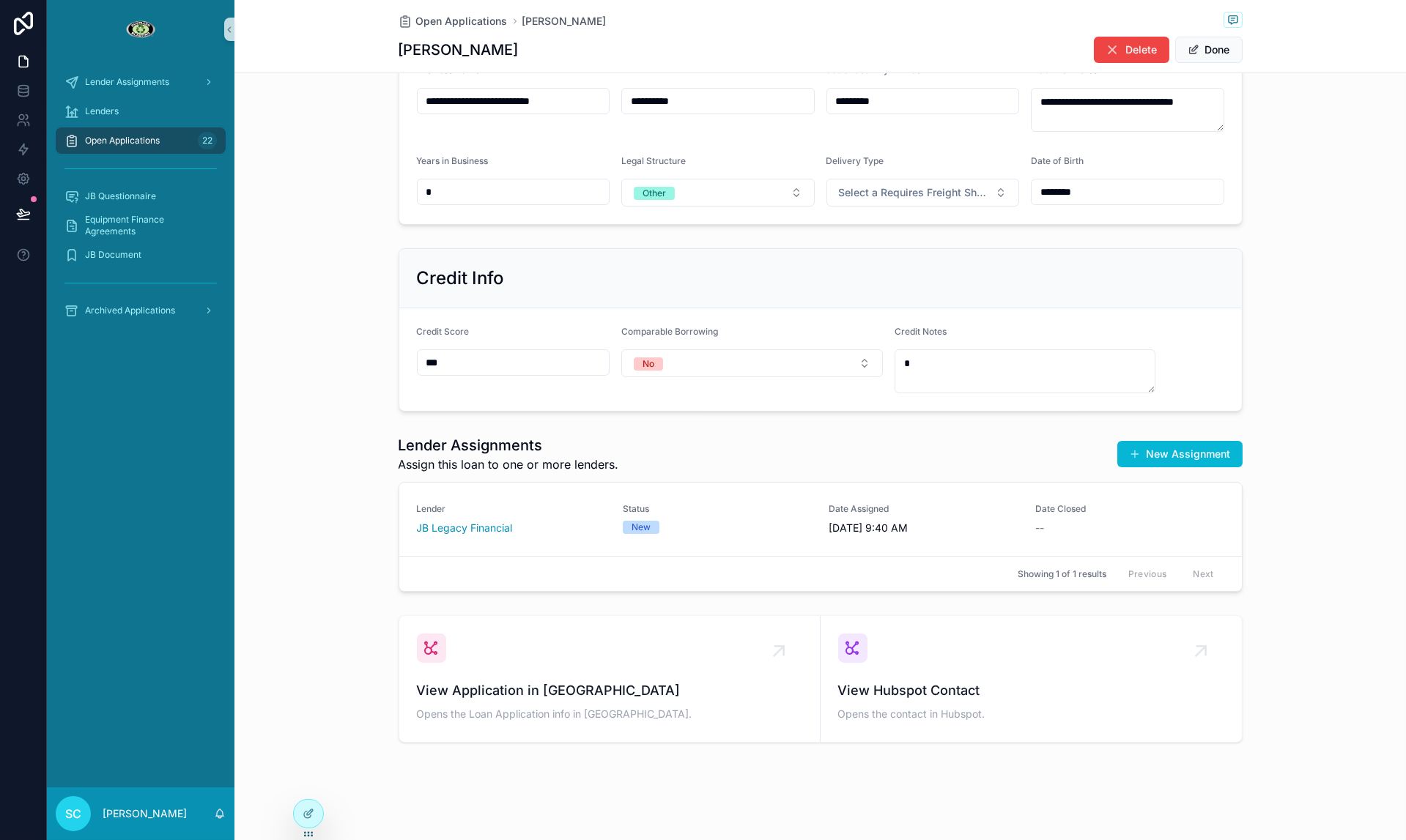
click at [843, 550] on link "Lender JB Legacy Financial Status New Date Assigned [DATE] 9:40 AM Date Closed …" at bounding box center [821, 519] width 843 height 73
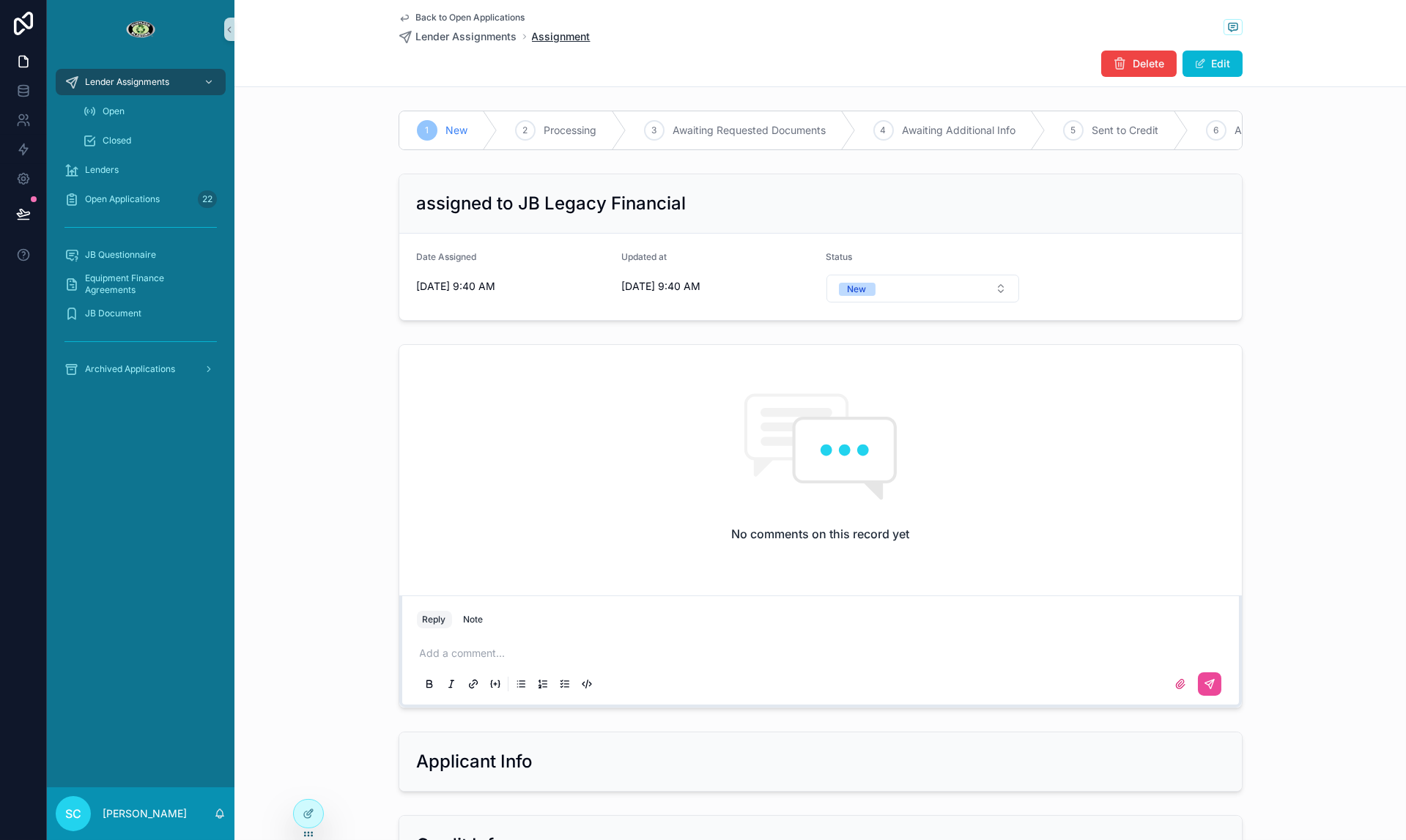
click at [553, 37] on span "Assignment" at bounding box center [561, 36] width 59 height 15
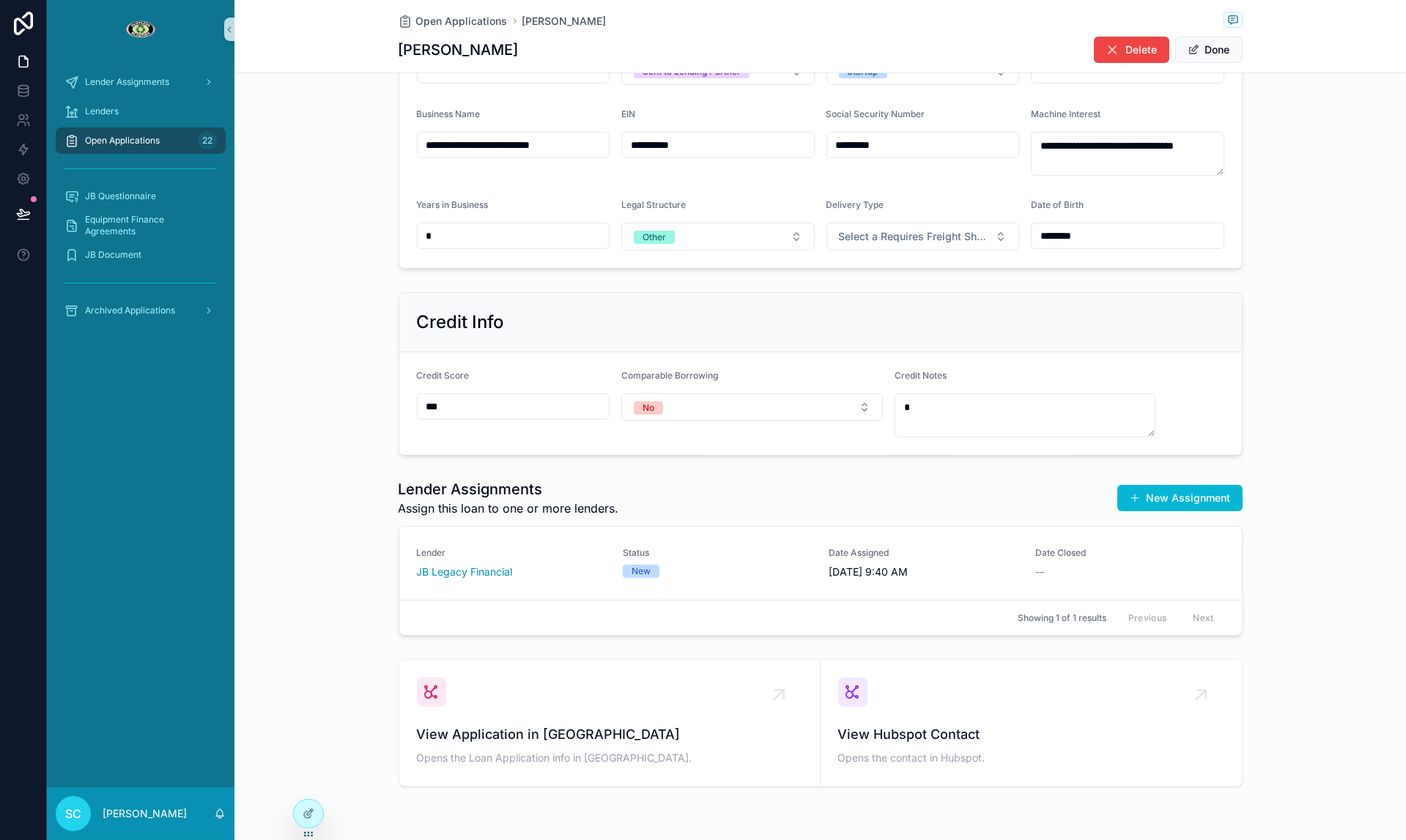
scroll to position [671, 0]
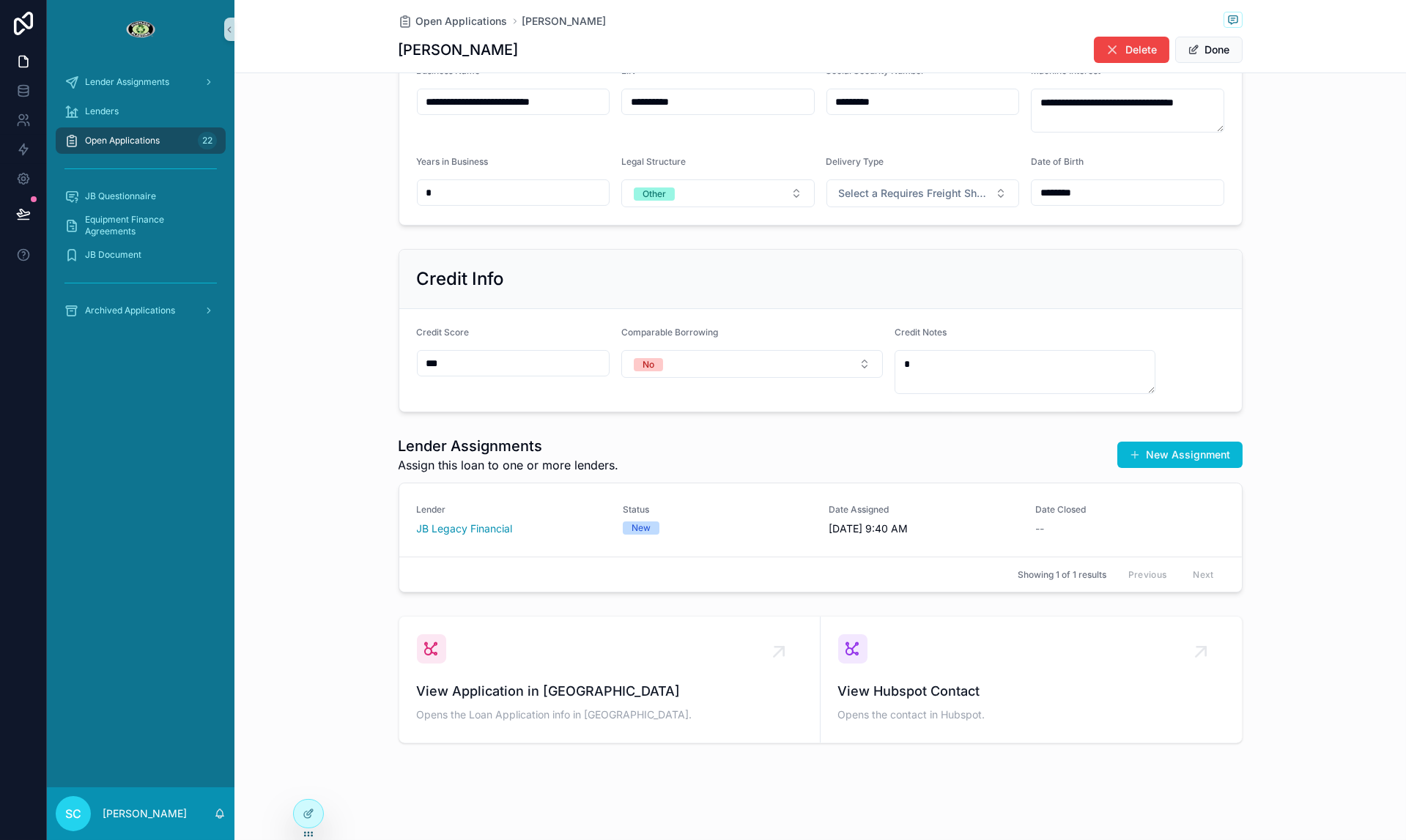
click at [767, 577] on div "Showing 1 of 1 results Previous Next" at bounding box center [821, 575] width 843 height 36
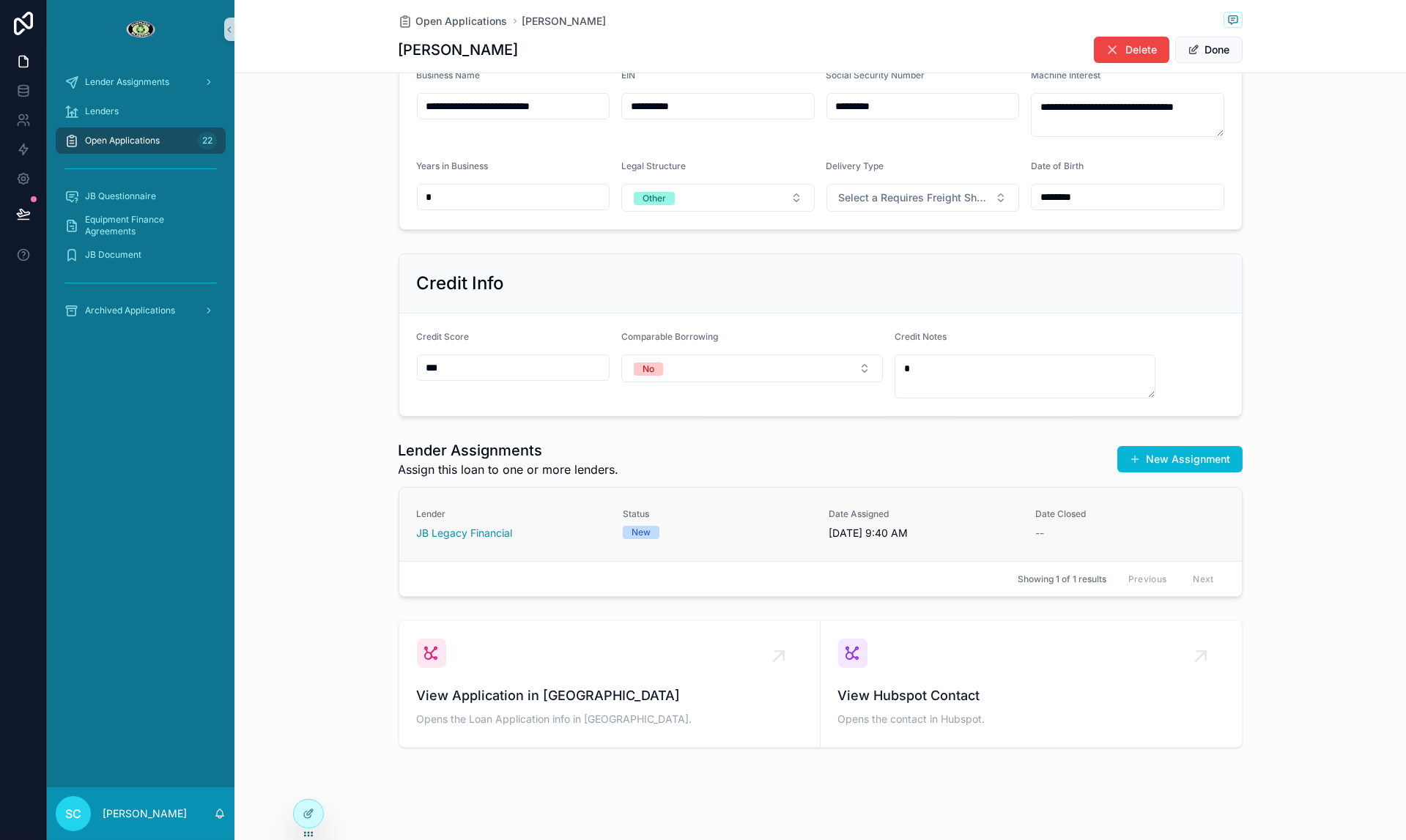
click at [731, 526] on div "New" at bounding box center [718, 533] width 189 height 13
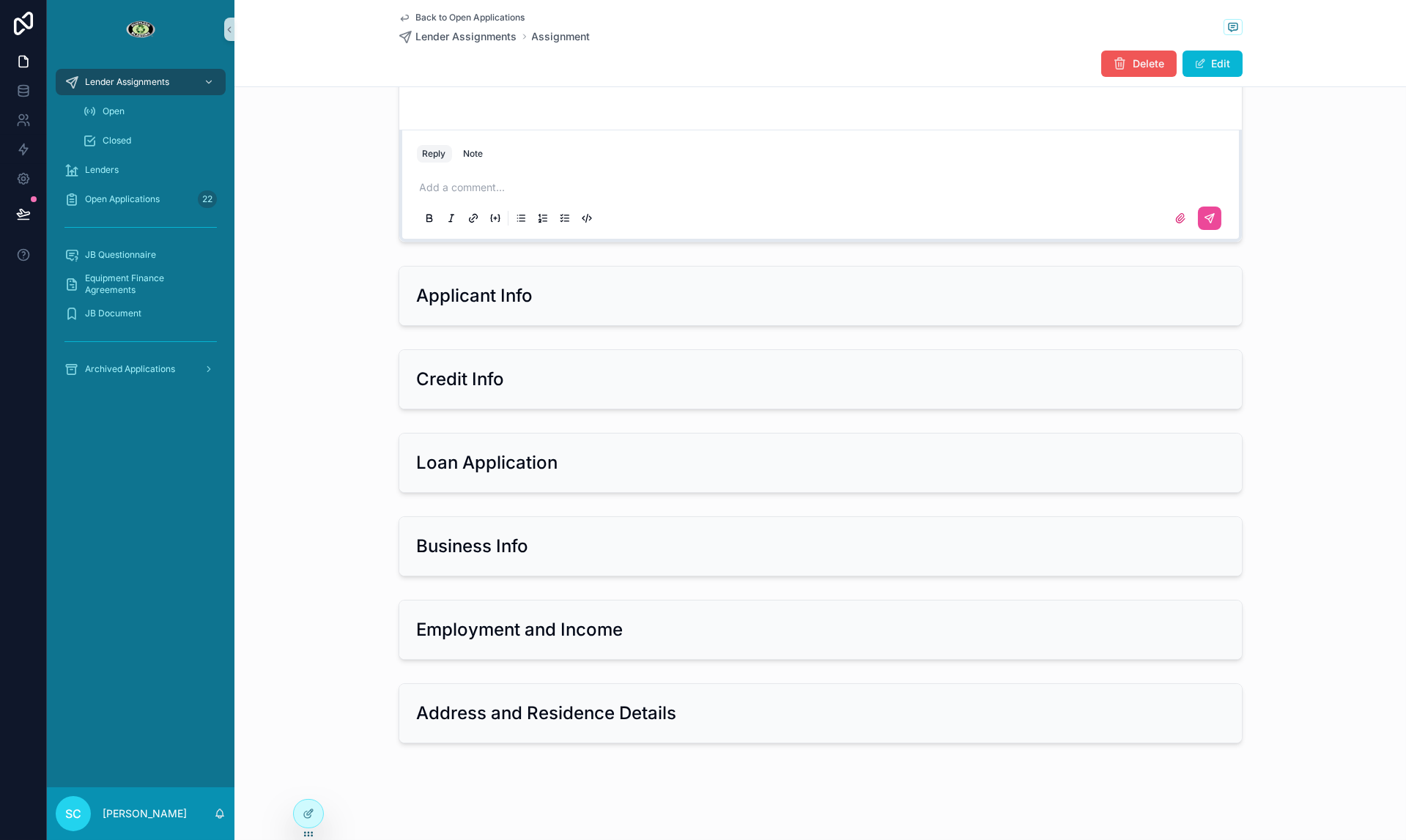
scroll to position [464, 0]
click at [1107, 55] on button "Delete" at bounding box center [1138, 64] width 75 height 27
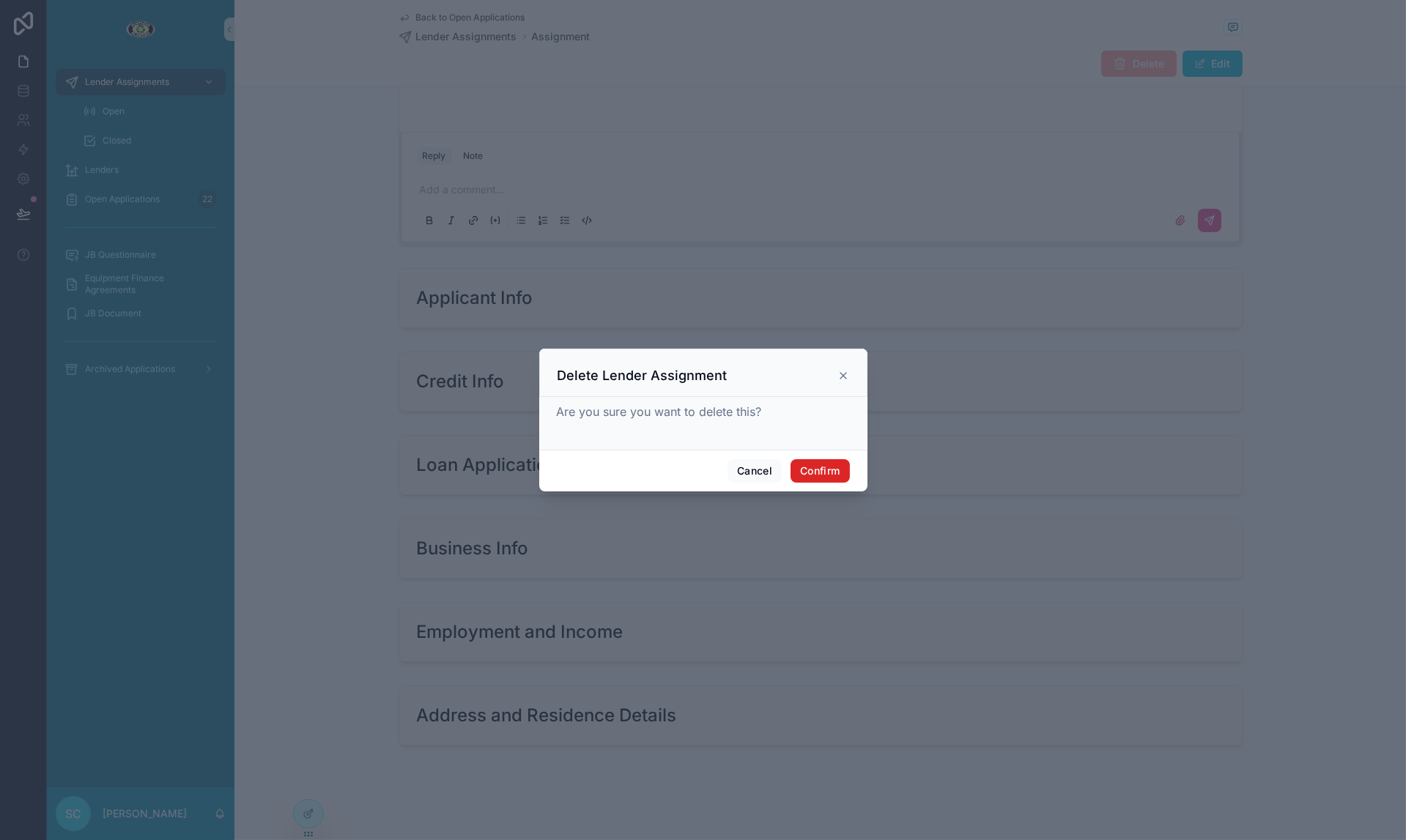
click at [835, 465] on button "Confirm" at bounding box center [819, 470] width 59 height 23
